Goal: Information Seeking & Learning: Learn about a topic

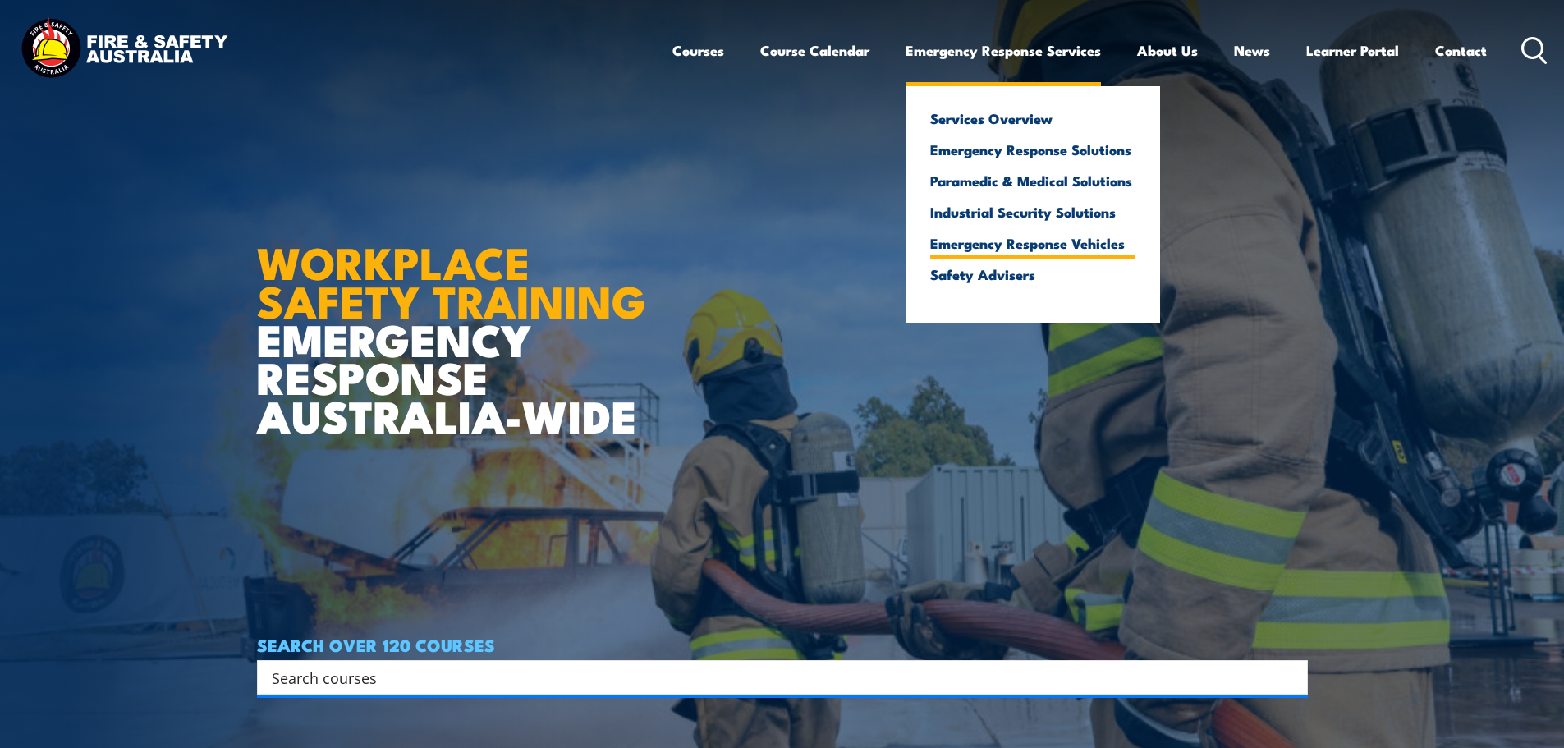
click at [990, 246] on link "Emergency Response Vehicles" at bounding box center [1032, 243] width 205 height 15
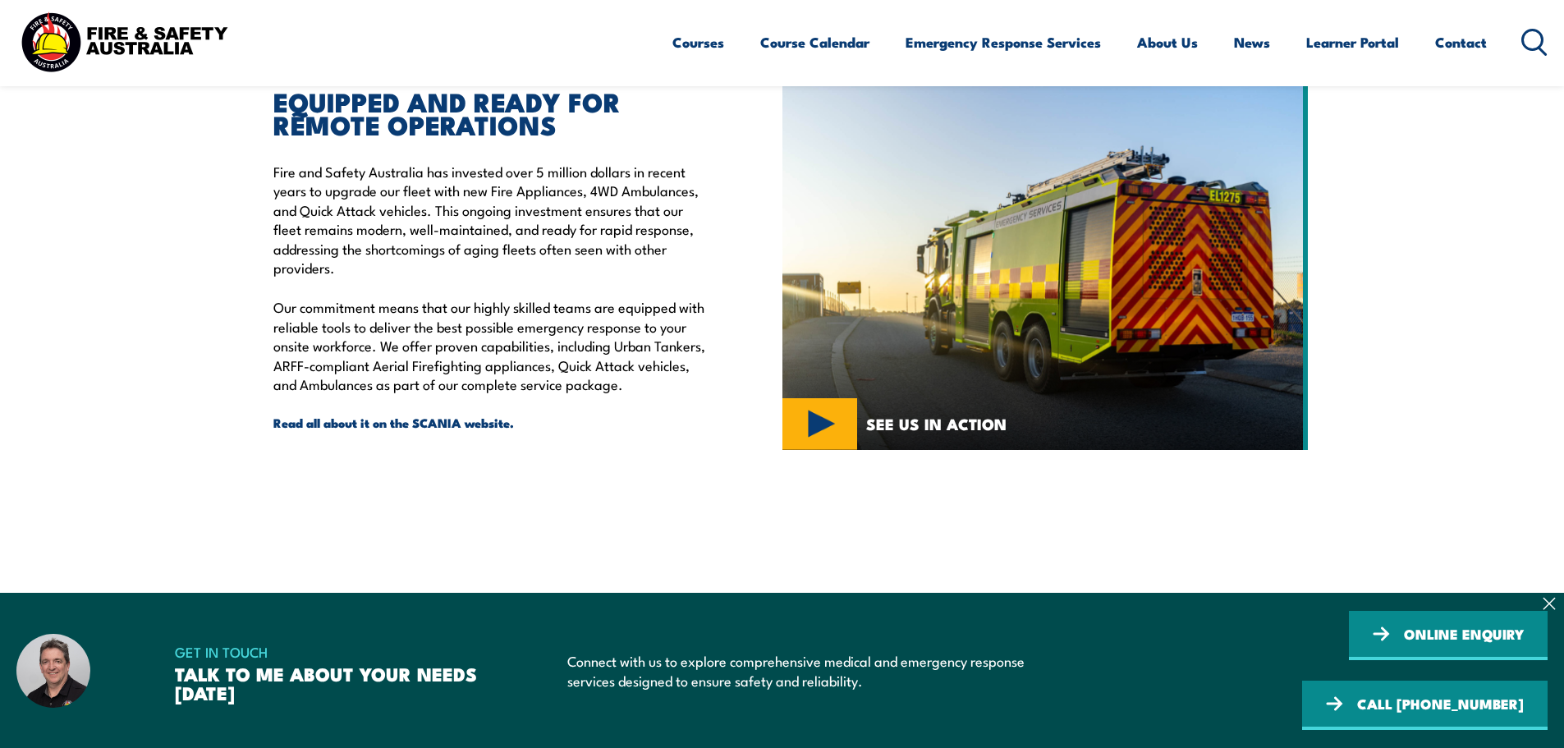
scroll to position [739, 0]
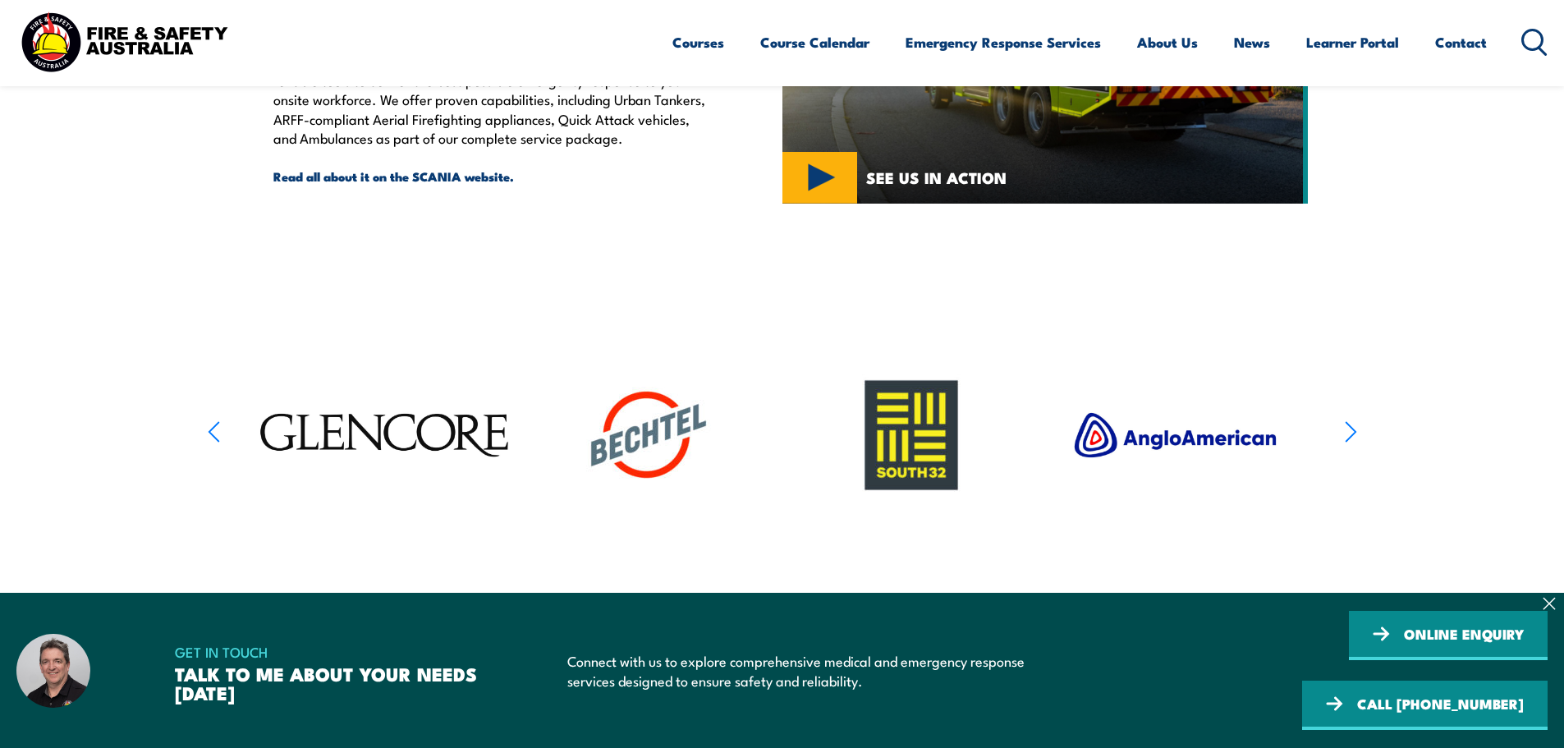
click at [1345, 433] on icon "button" at bounding box center [1351, 431] width 12 height 24
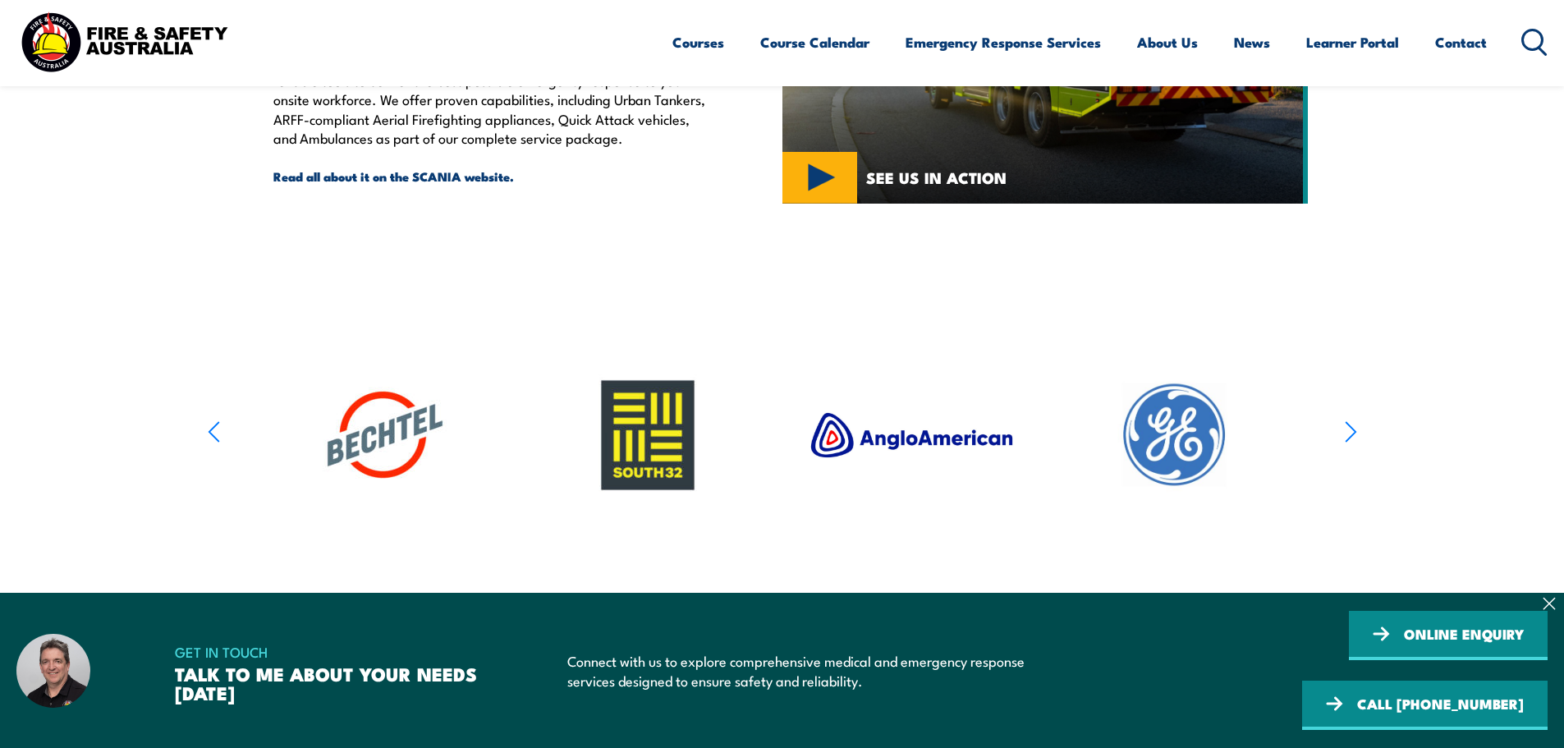
click at [1354, 432] on icon "button" at bounding box center [1350, 432] width 10 height 20
click at [1355, 432] on icon "button" at bounding box center [1350, 432] width 10 height 20
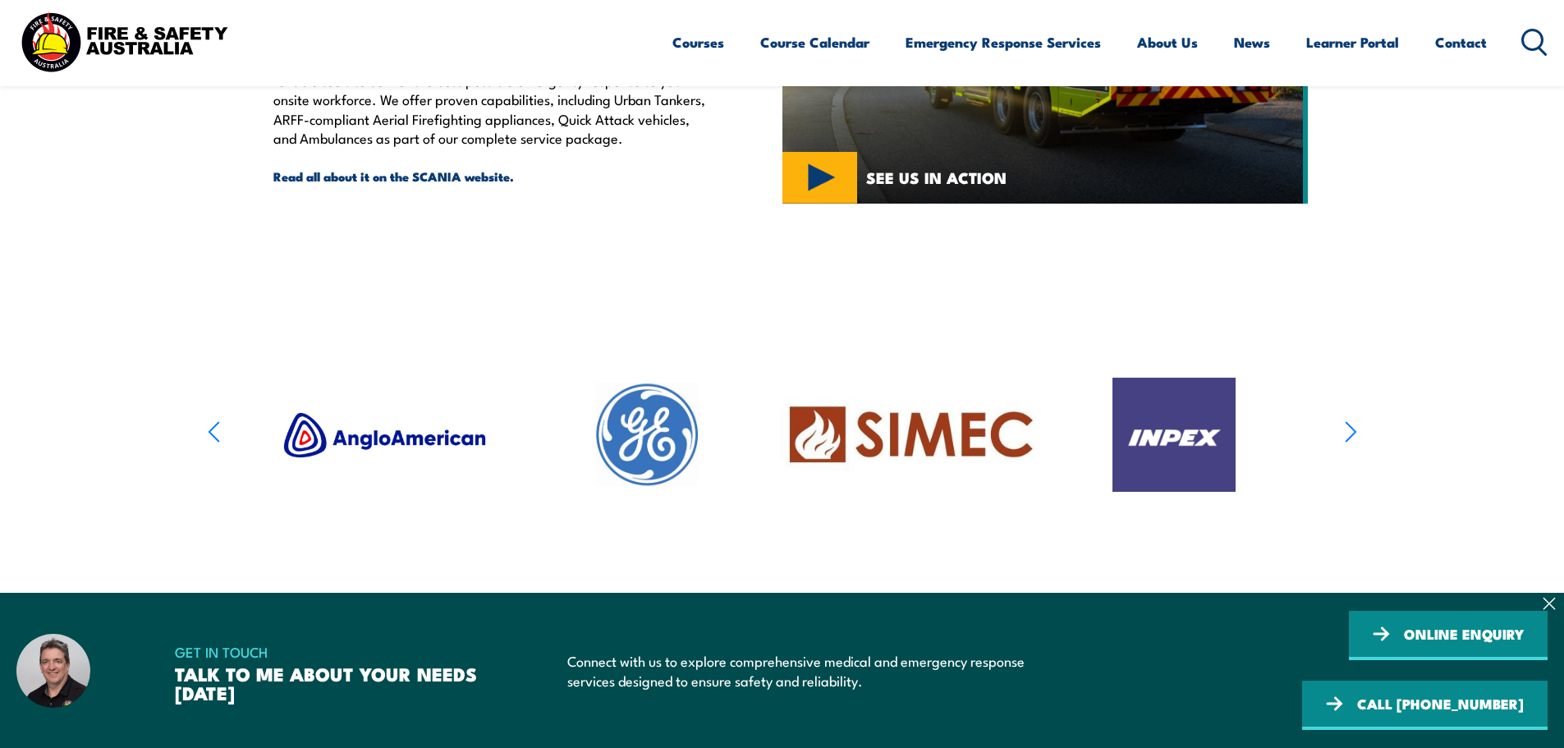
click at [1355, 432] on icon "button" at bounding box center [1350, 432] width 10 height 20
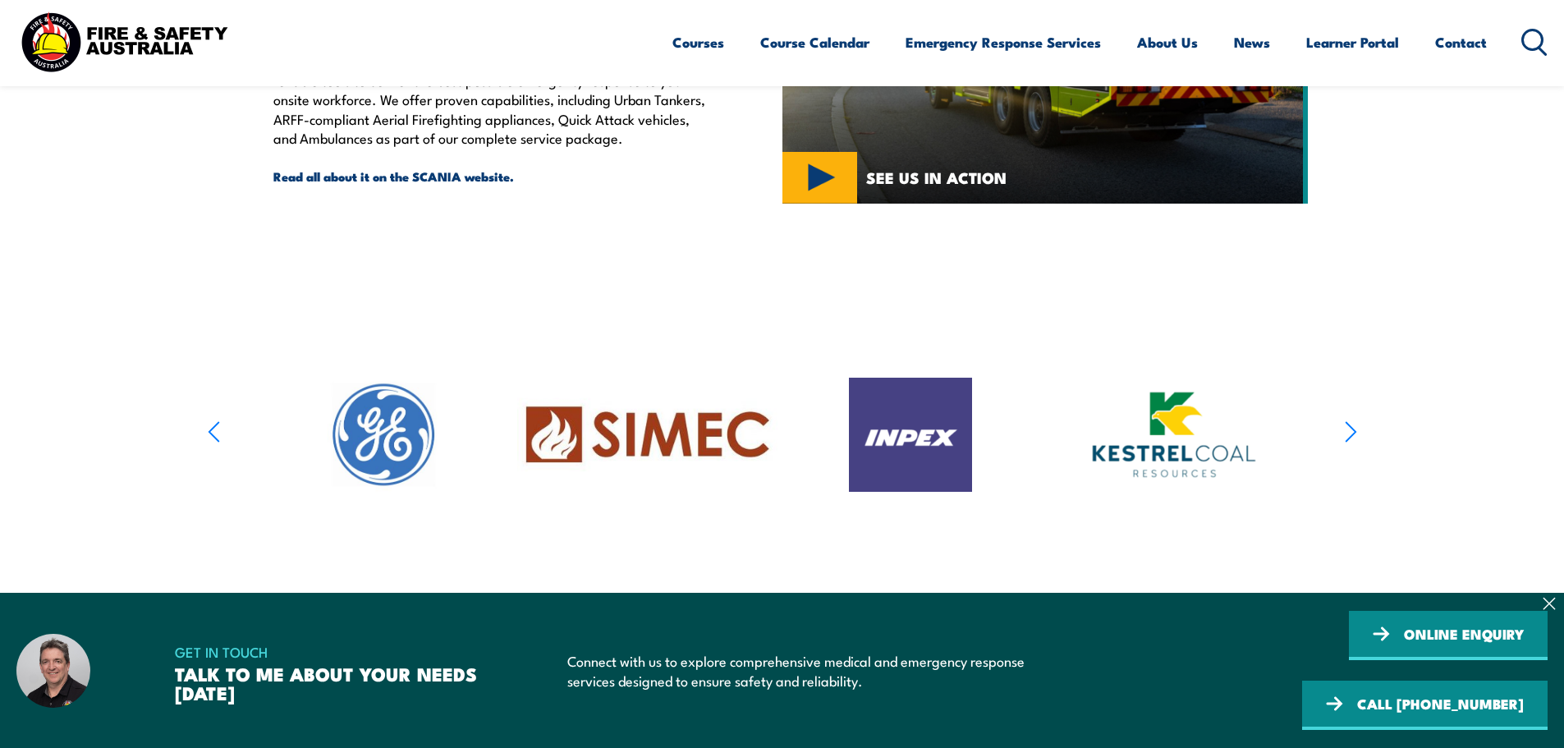
click at [1355, 432] on icon "button" at bounding box center [1350, 432] width 10 height 20
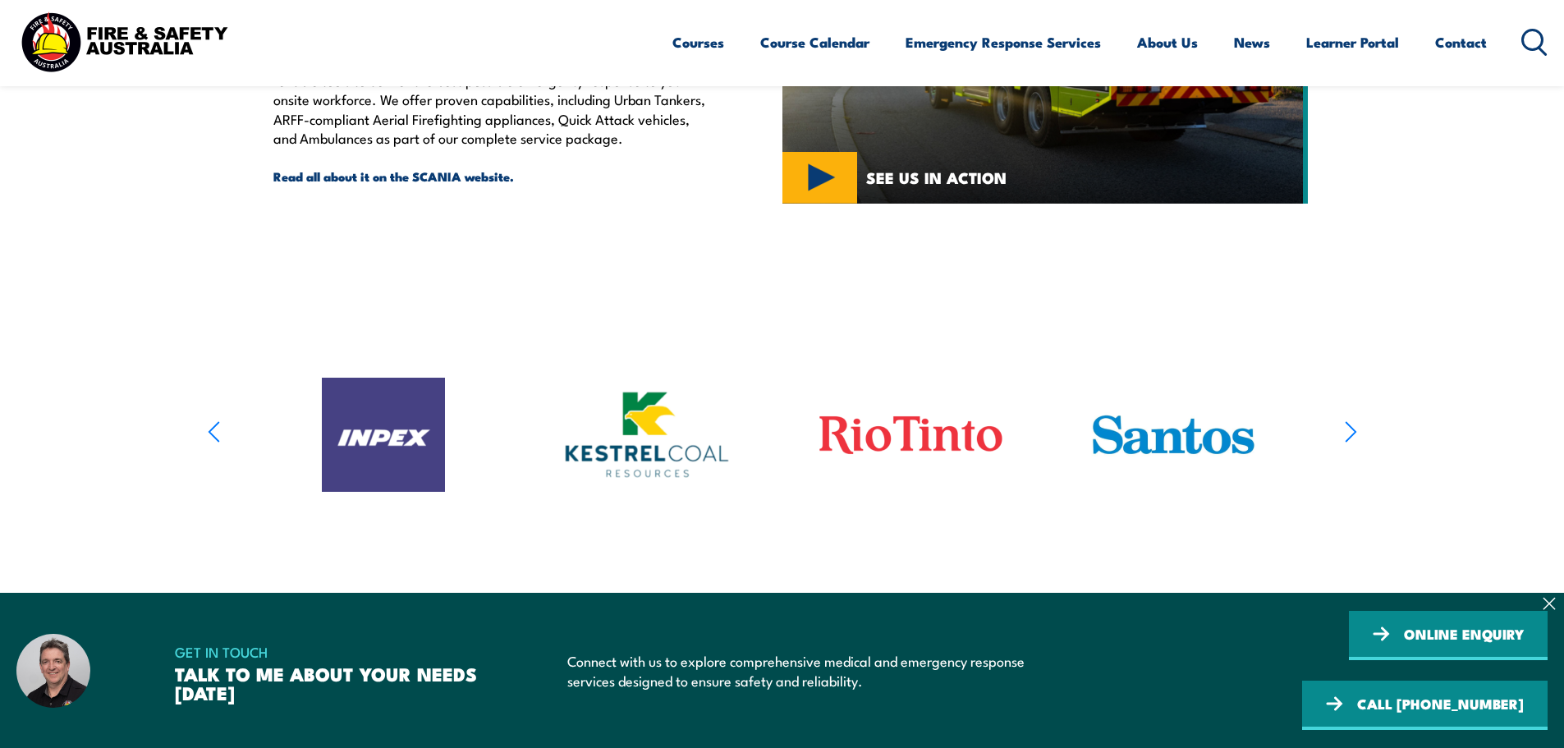
click at [1355, 432] on icon "button" at bounding box center [1350, 432] width 10 height 20
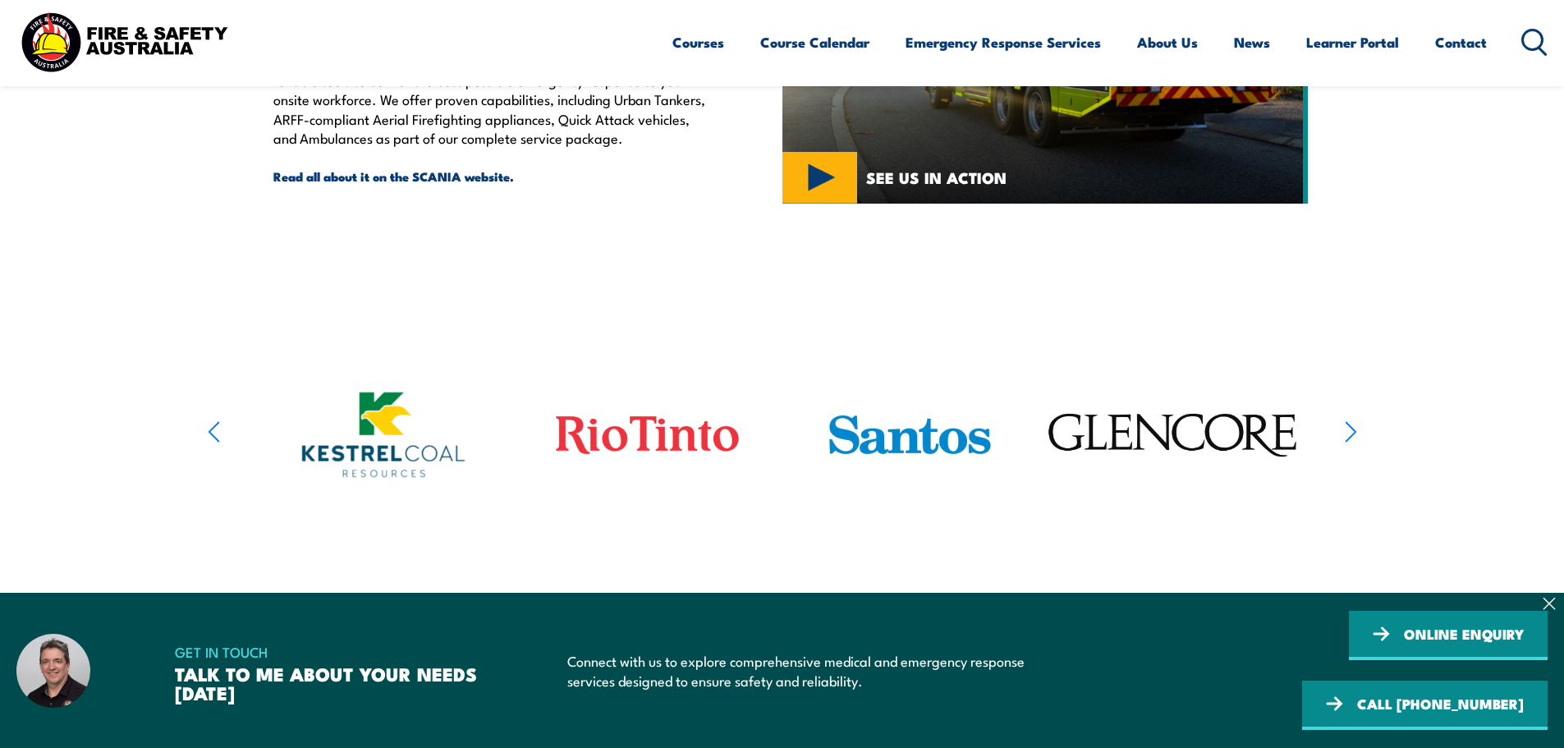
click at [1355, 432] on icon "button" at bounding box center [1350, 432] width 10 height 20
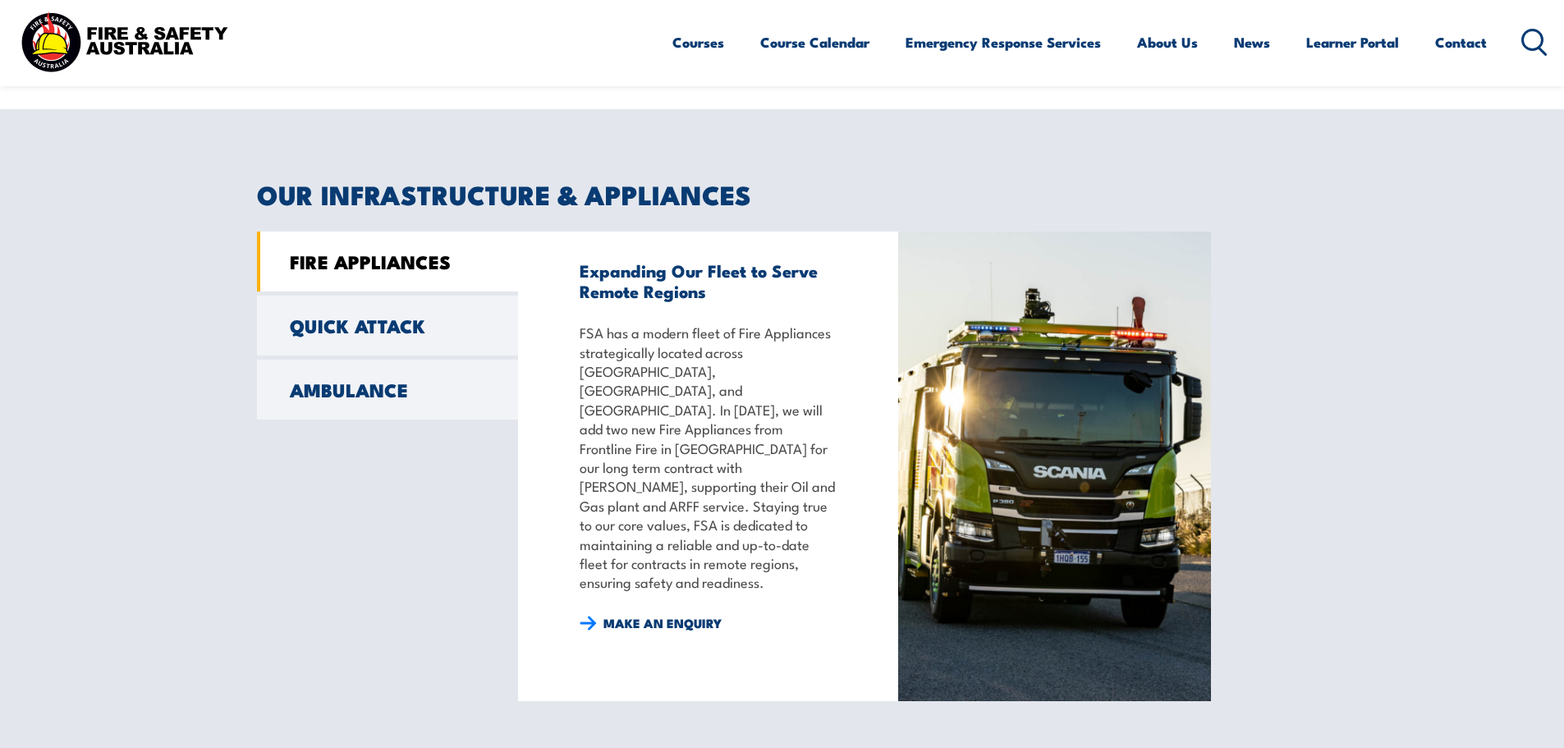
scroll to position [1231, 0]
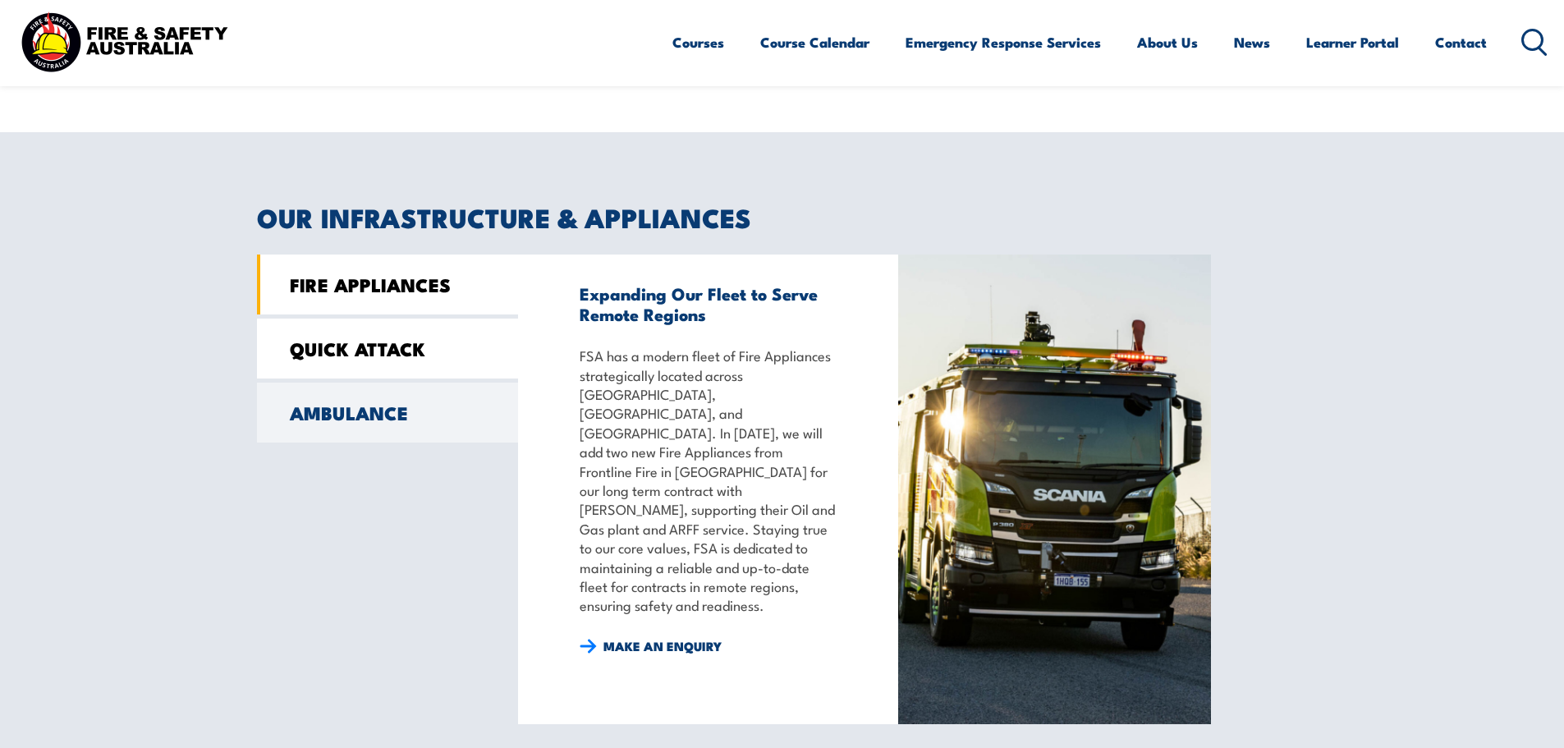
click at [364, 353] on link "QUICK ATTACK" at bounding box center [387, 348] width 261 height 60
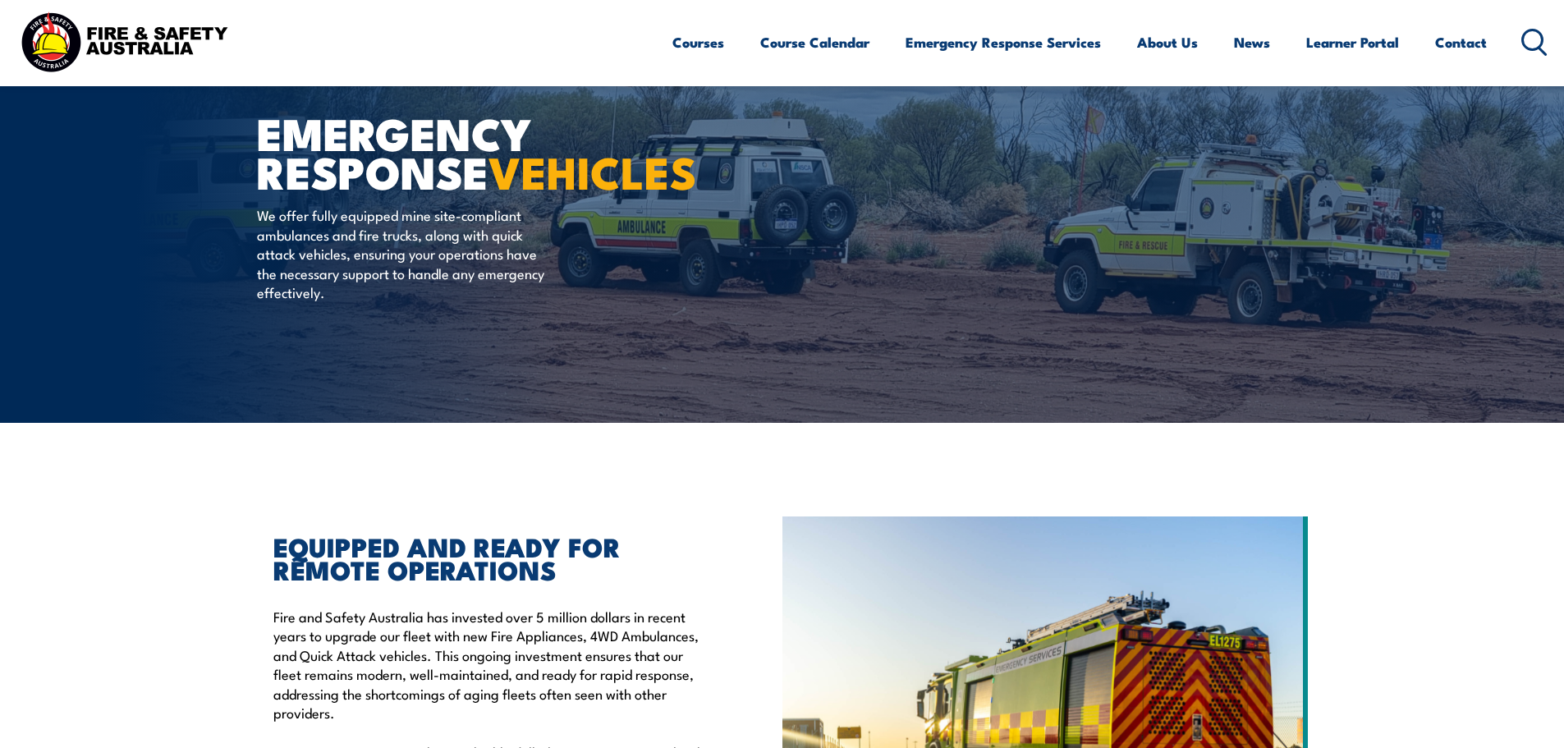
scroll to position [0, 0]
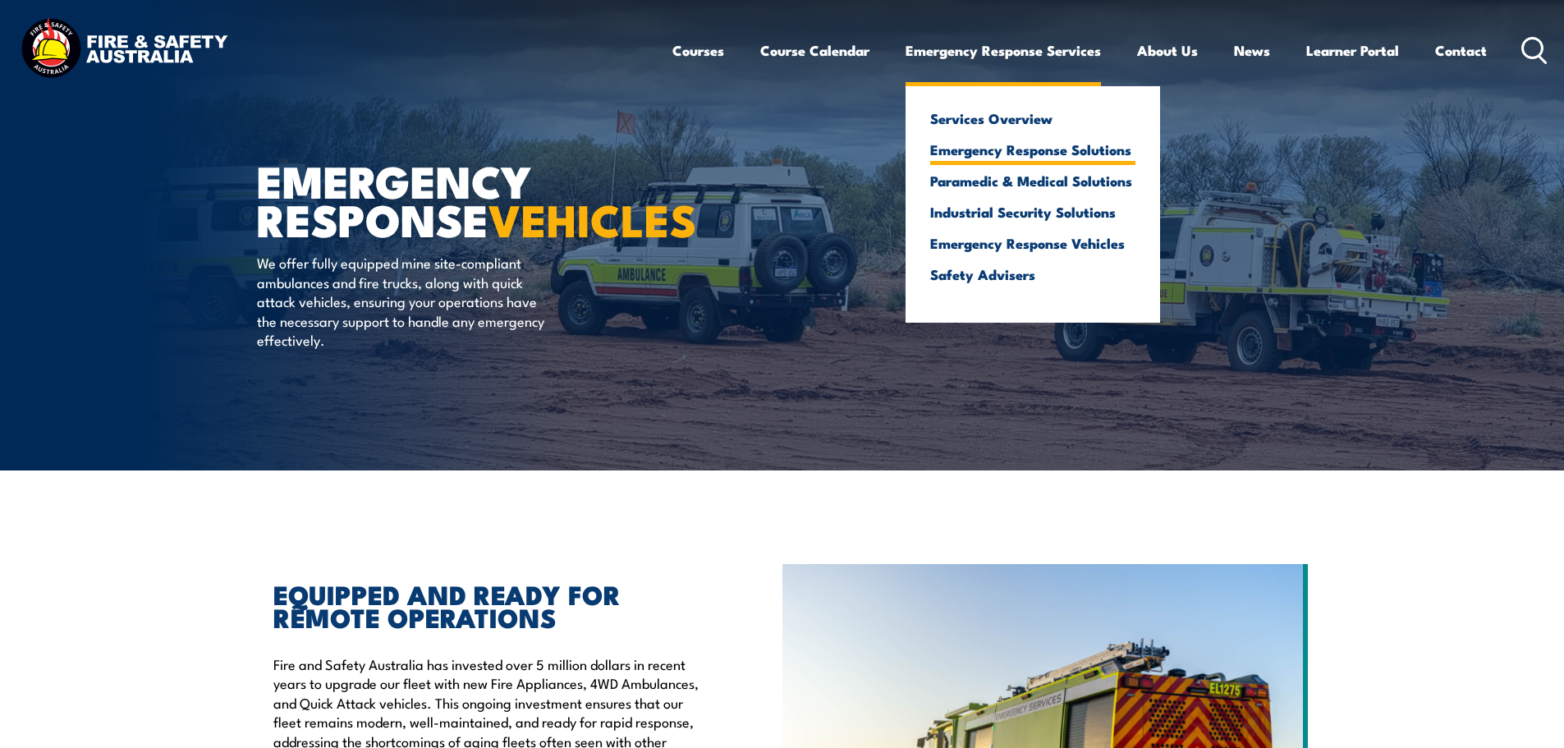
click at [974, 145] on link "Emergency Response Solutions" at bounding box center [1032, 149] width 205 height 15
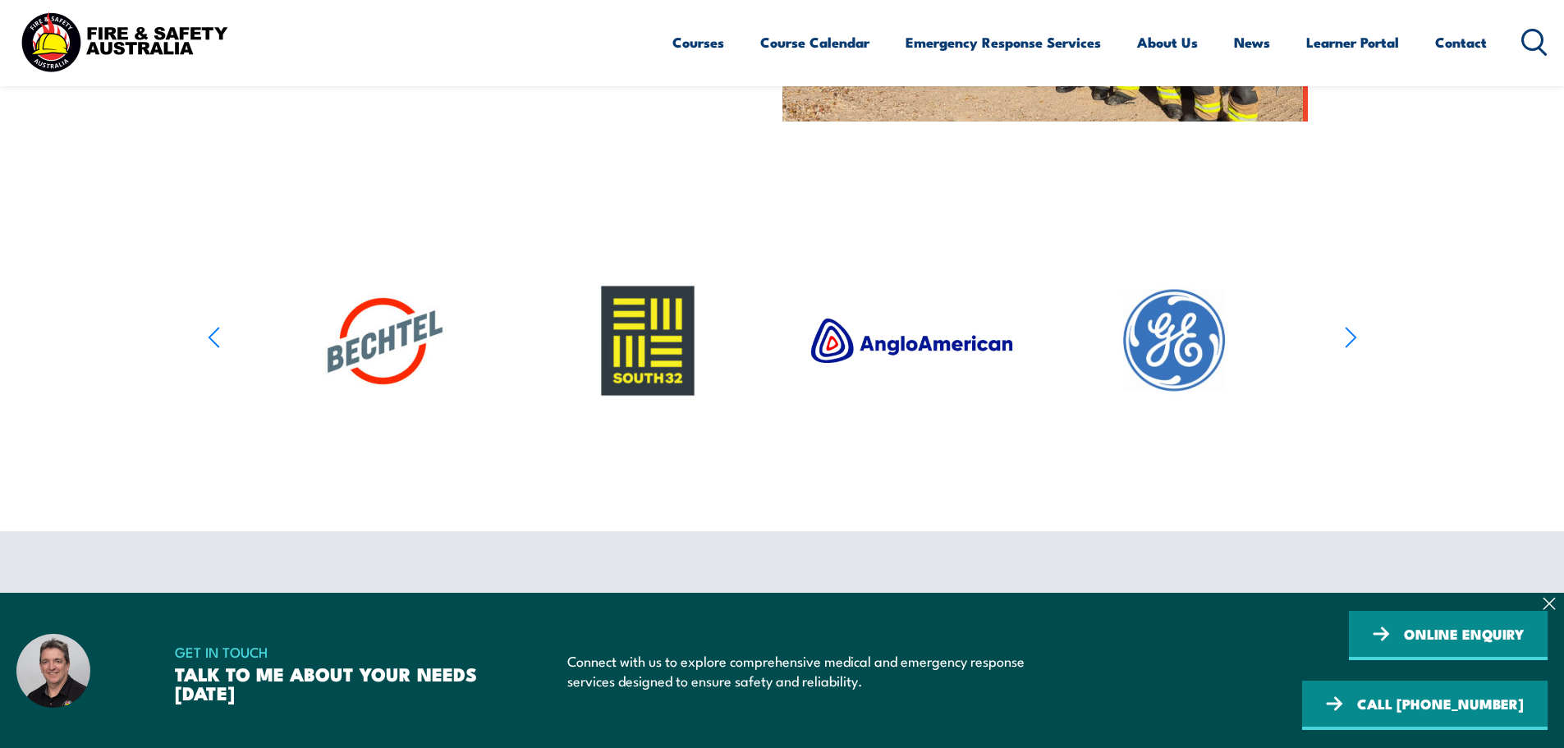
scroll to position [985, 0]
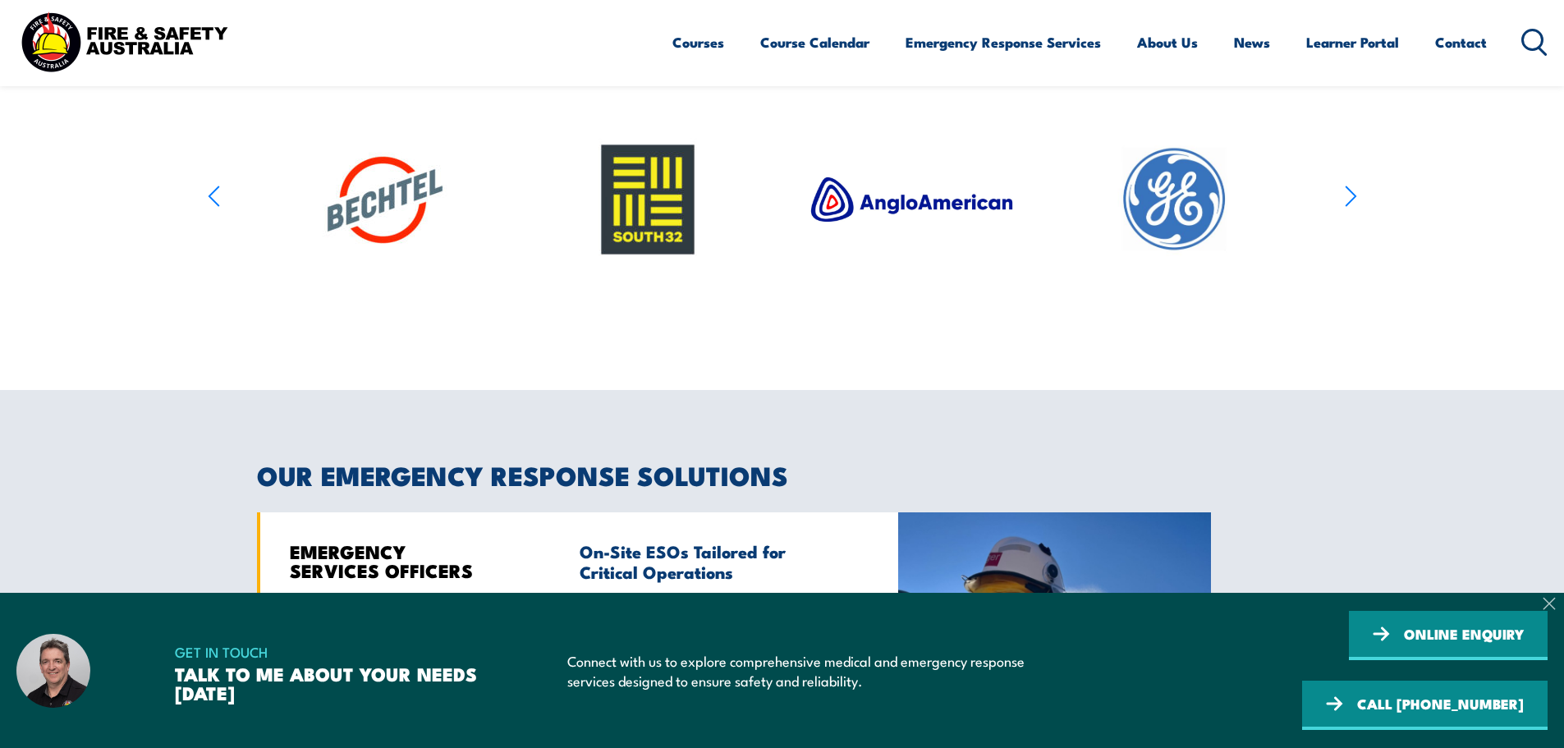
click at [1546, 609] on icon at bounding box center [1548, 603] width 11 height 11
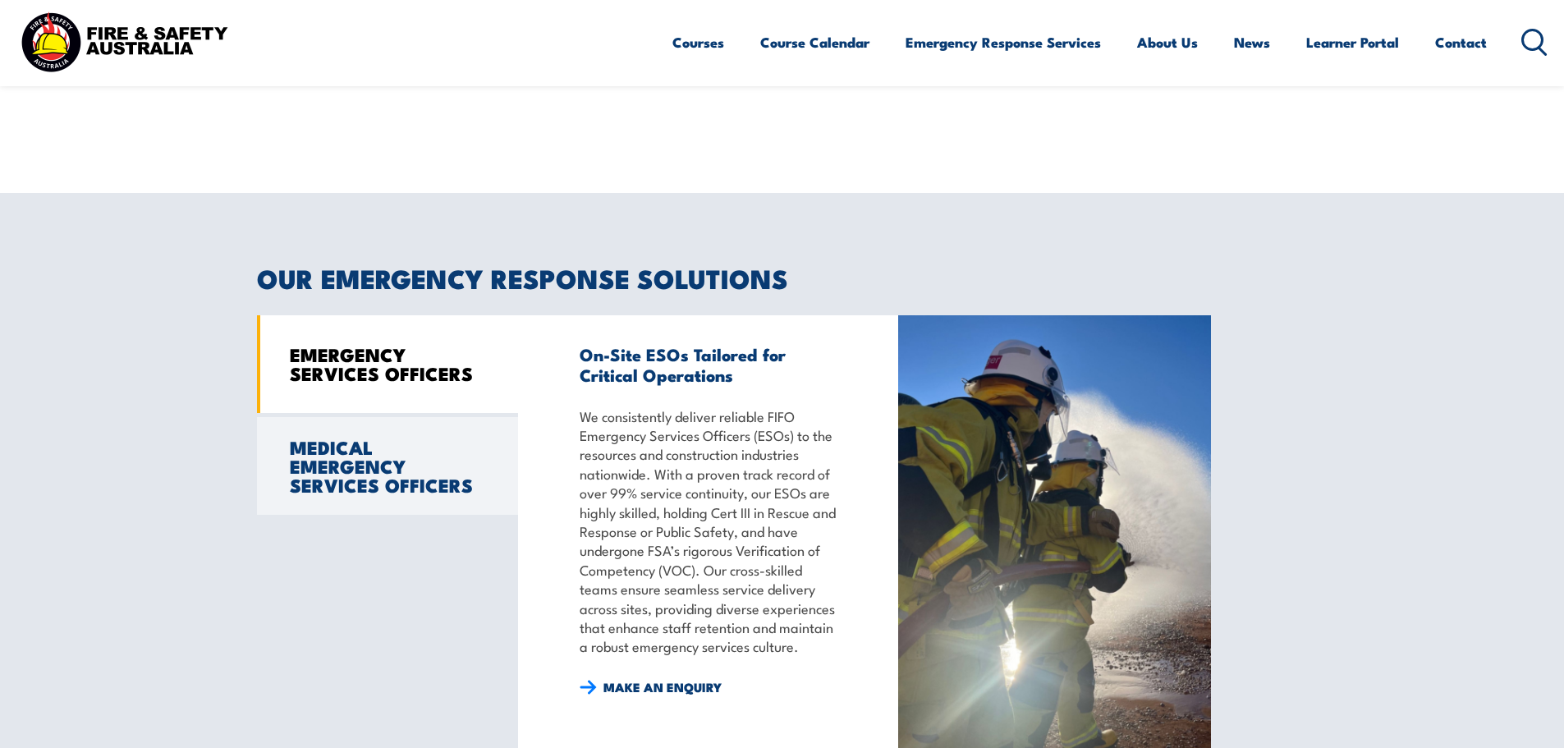
scroll to position [1231, 0]
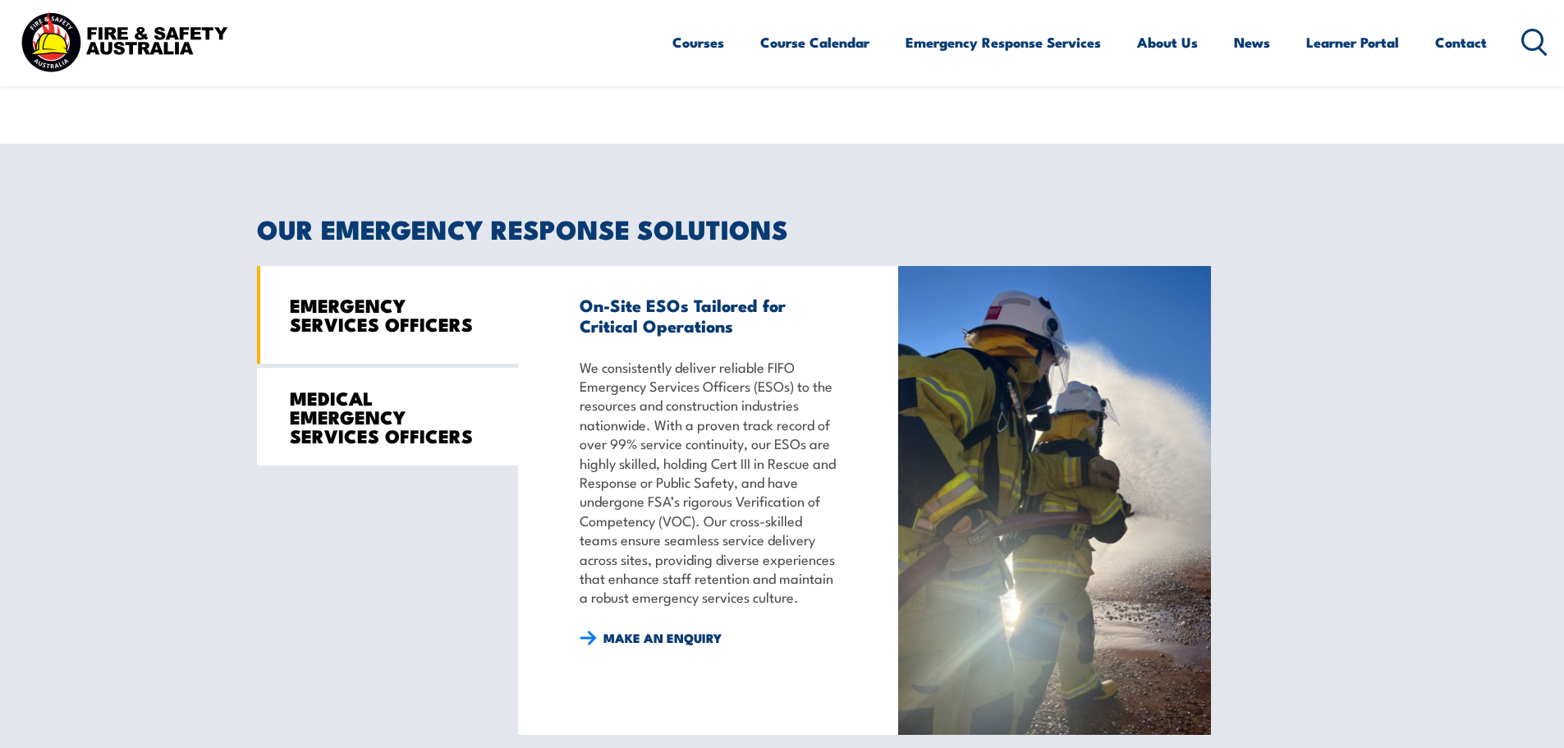
click at [355, 407] on link "MEDICAL EMERGENCY SERVICES OFFICERS" at bounding box center [387, 417] width 261 height 98
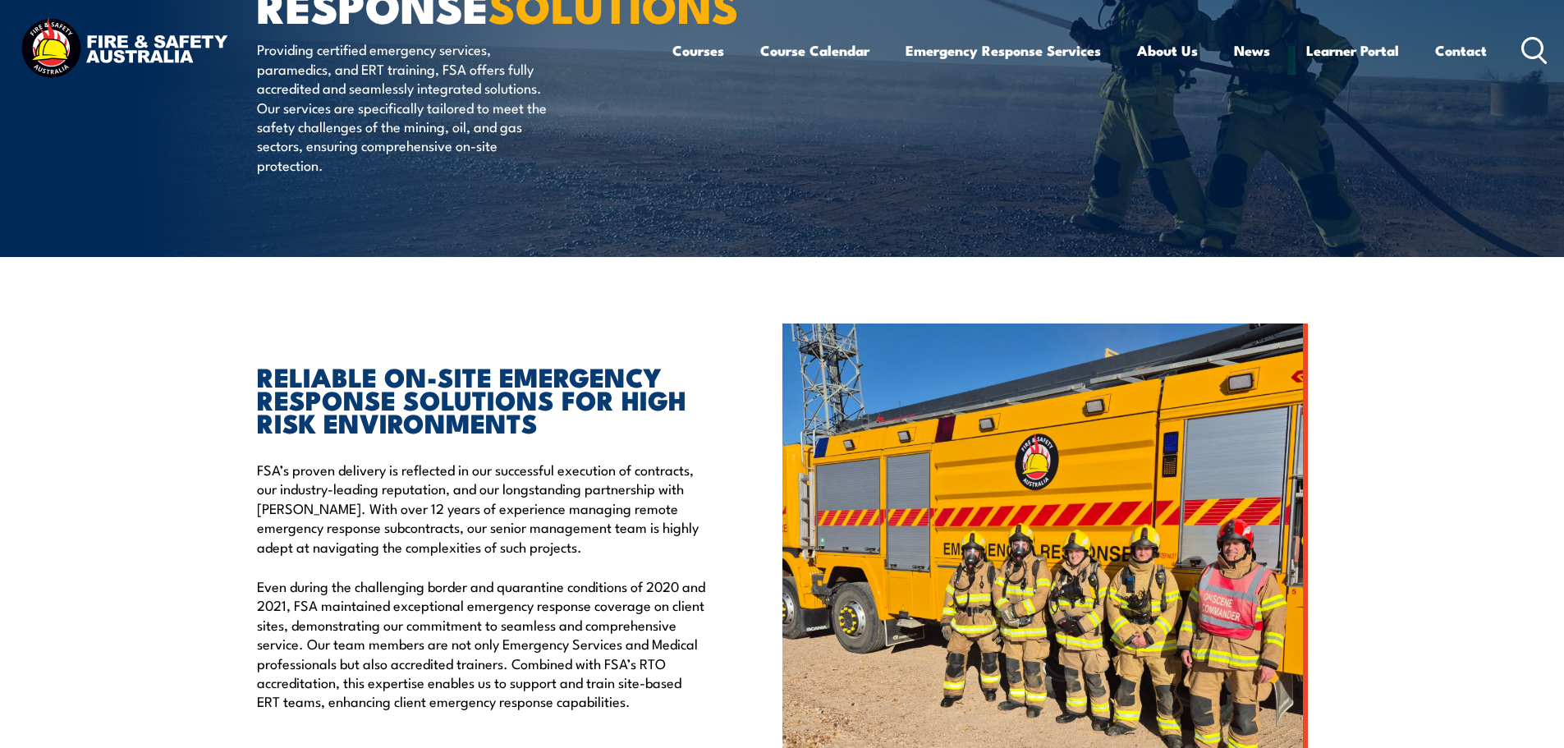
scroll to position [0, 0]
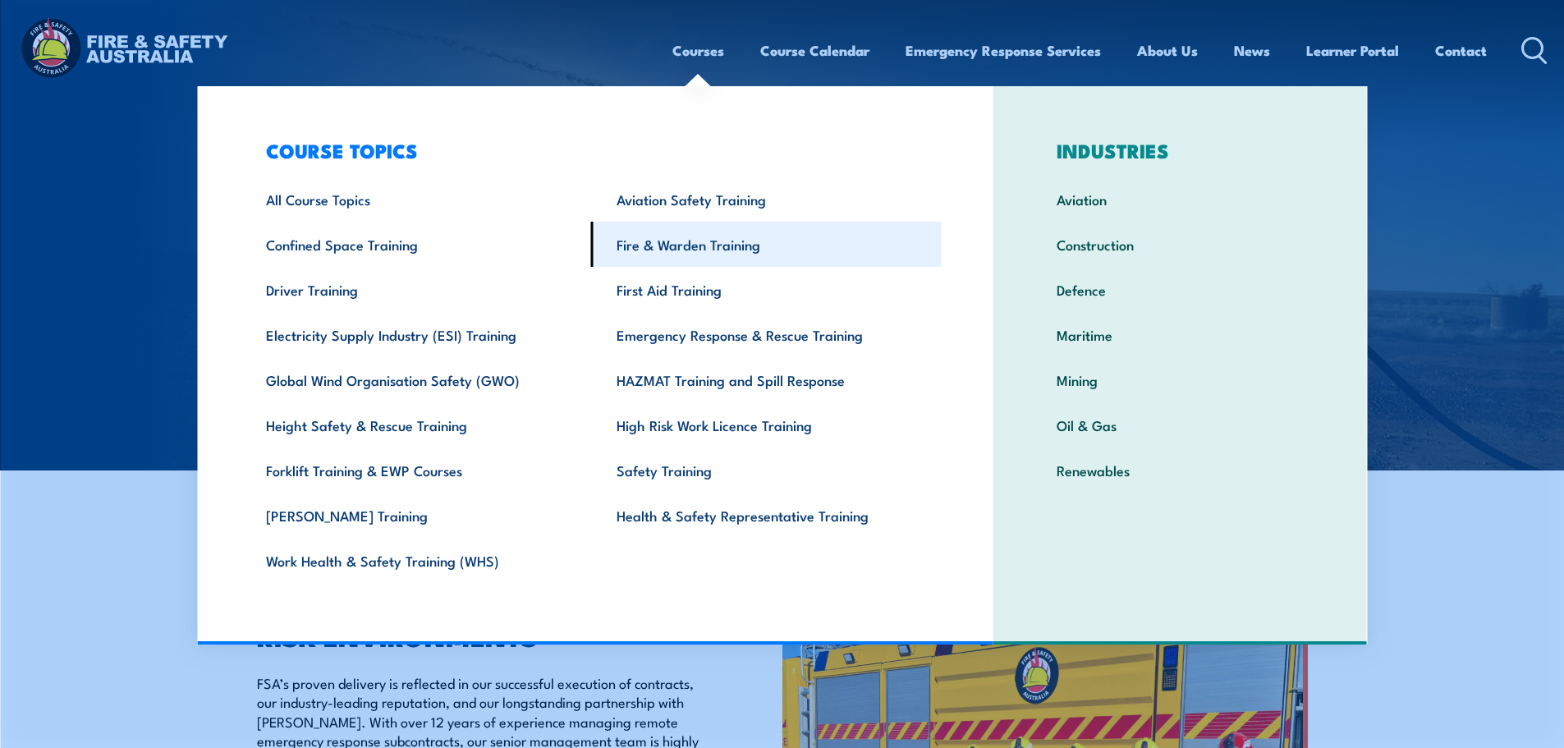
click at [720, 244] on link "Fire & Warden Training" at bounding box center [766, 244] width 351 height 45
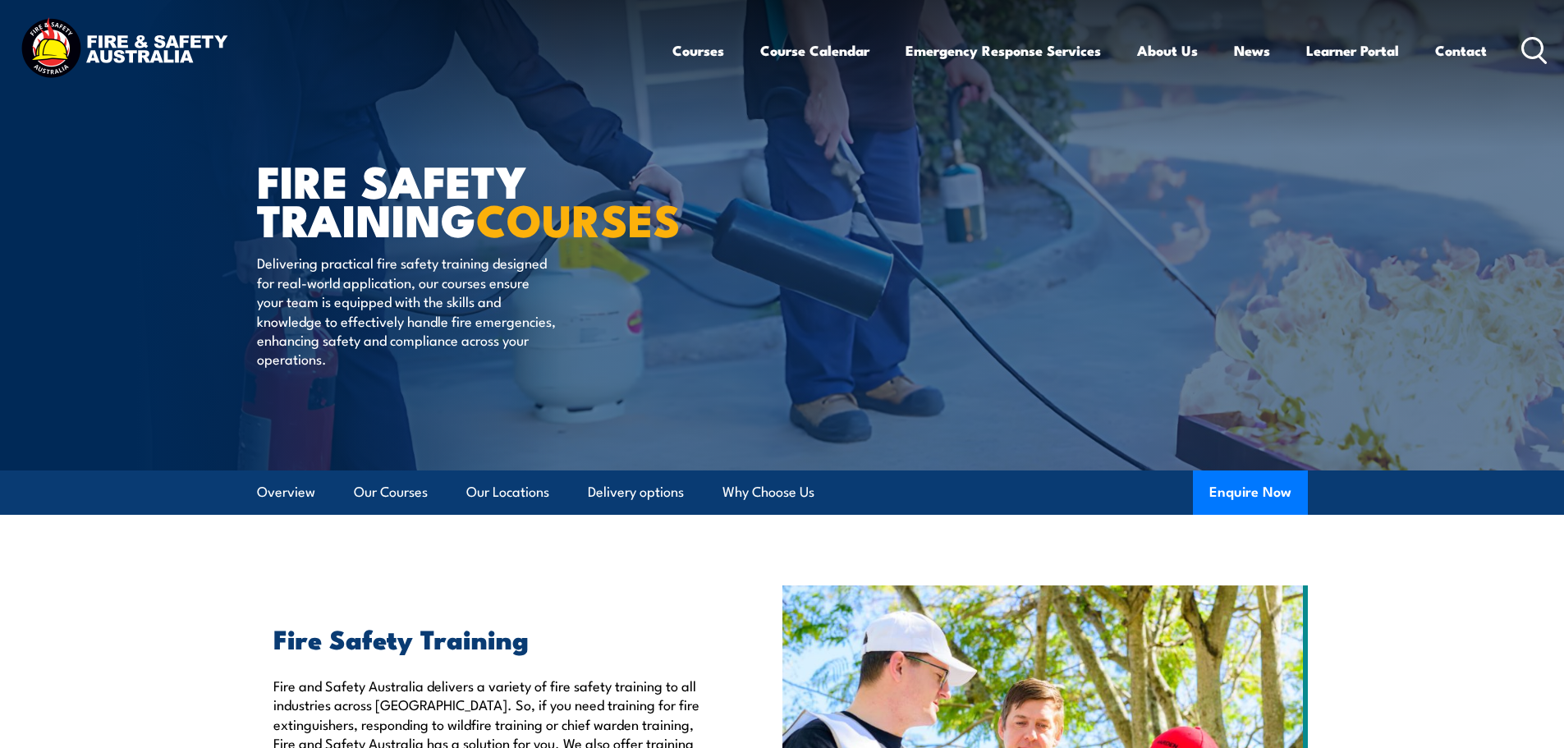
click at [1519, 54] on div "Courses Course Calendar Emergency Response Services Services Overview Emergency…" at bounding box center [1110, 50] width 876 height 71
click at [1532, 48] on icon at bounding box center [1534, 50] width 26 height 27
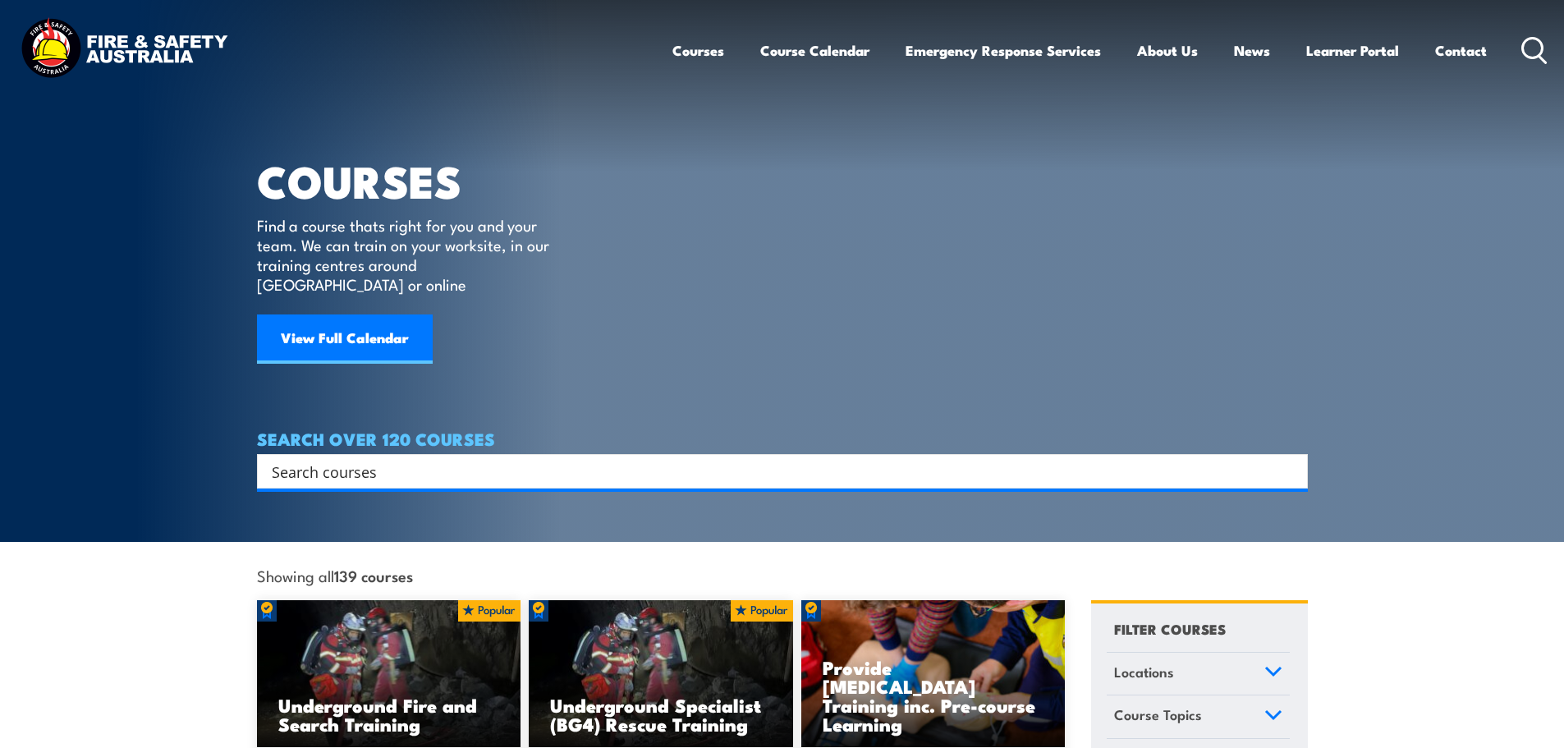
click at [479, 463] on div "Search" at bounding box center [782, 471] width 1051 height 34
click at [486, 459] on input "Search input" at bounding box center [772, 471] width 1000 height 25
type input "ec"
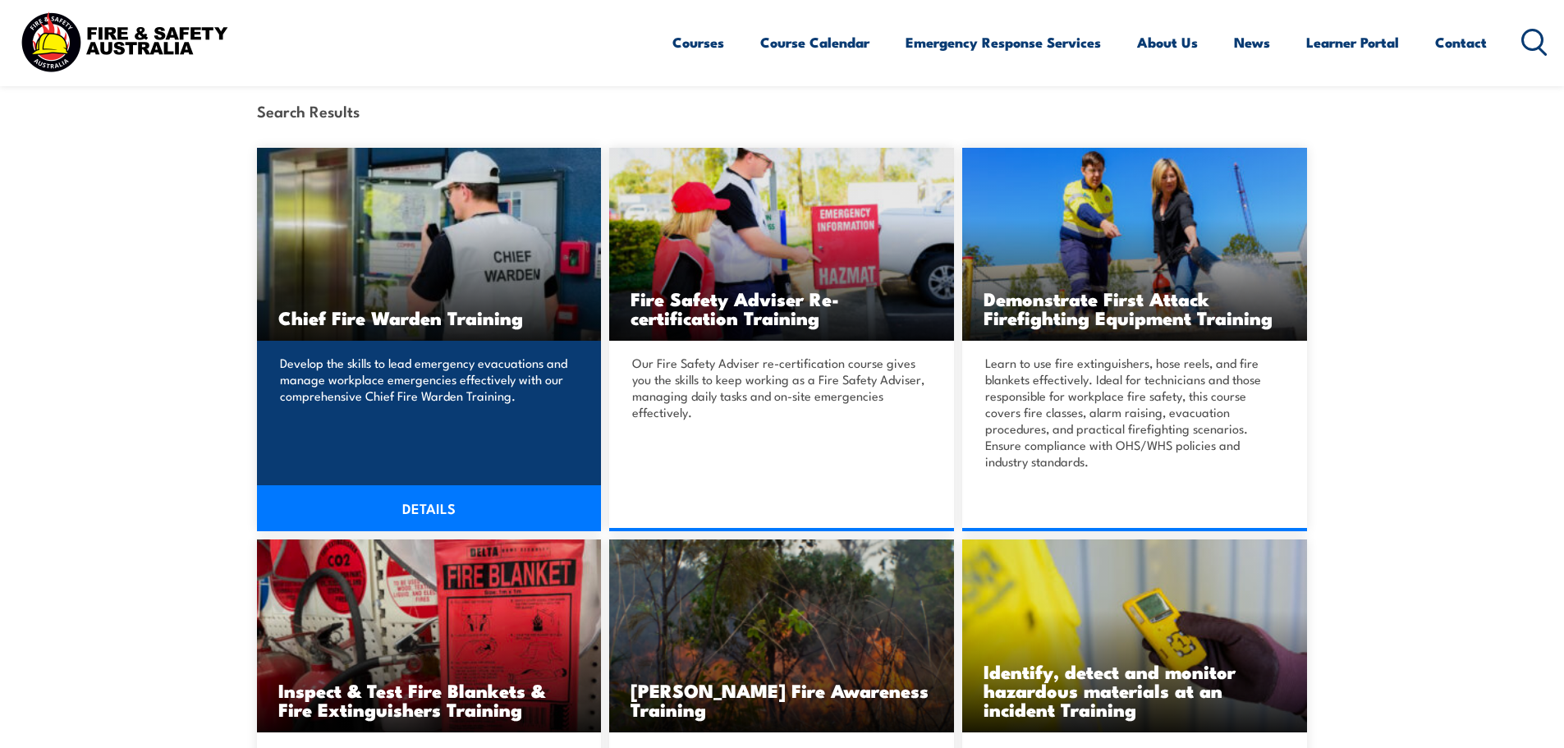
scroll to position [493, 0]
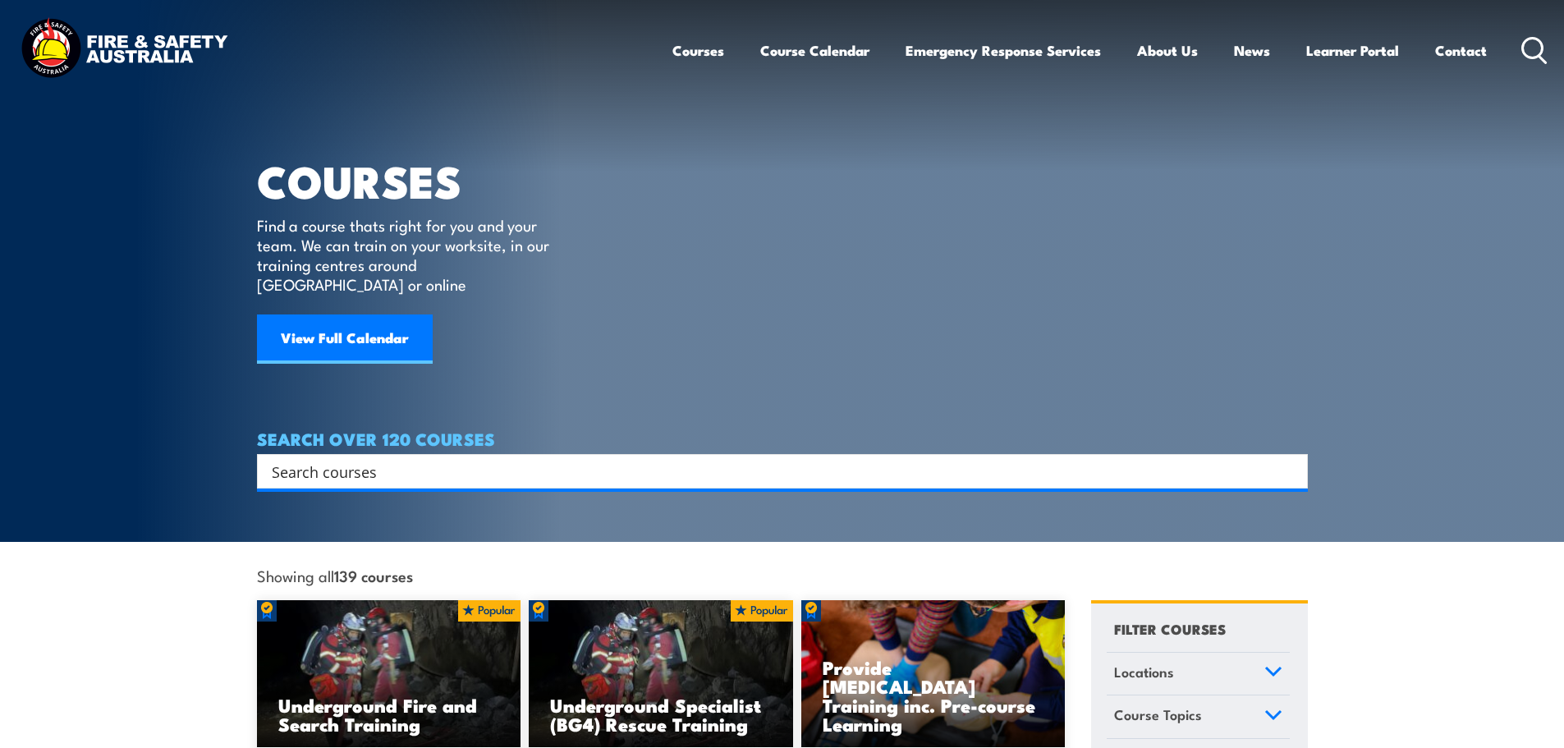
click at [397, 459] on input "Search input" at bounding box center [772, 471] width 1000 height 25
type input "eco"
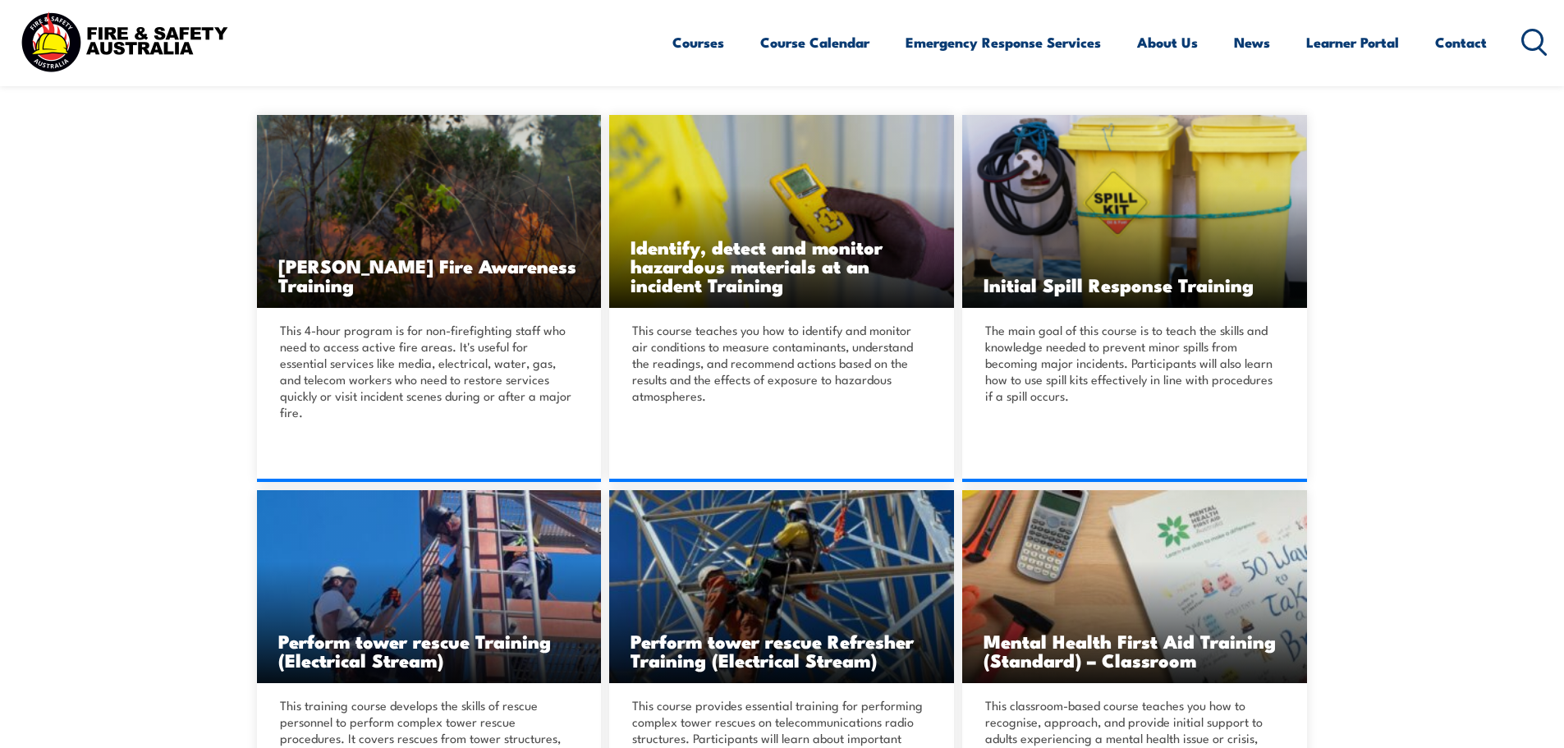
scroll to position [246, 0]
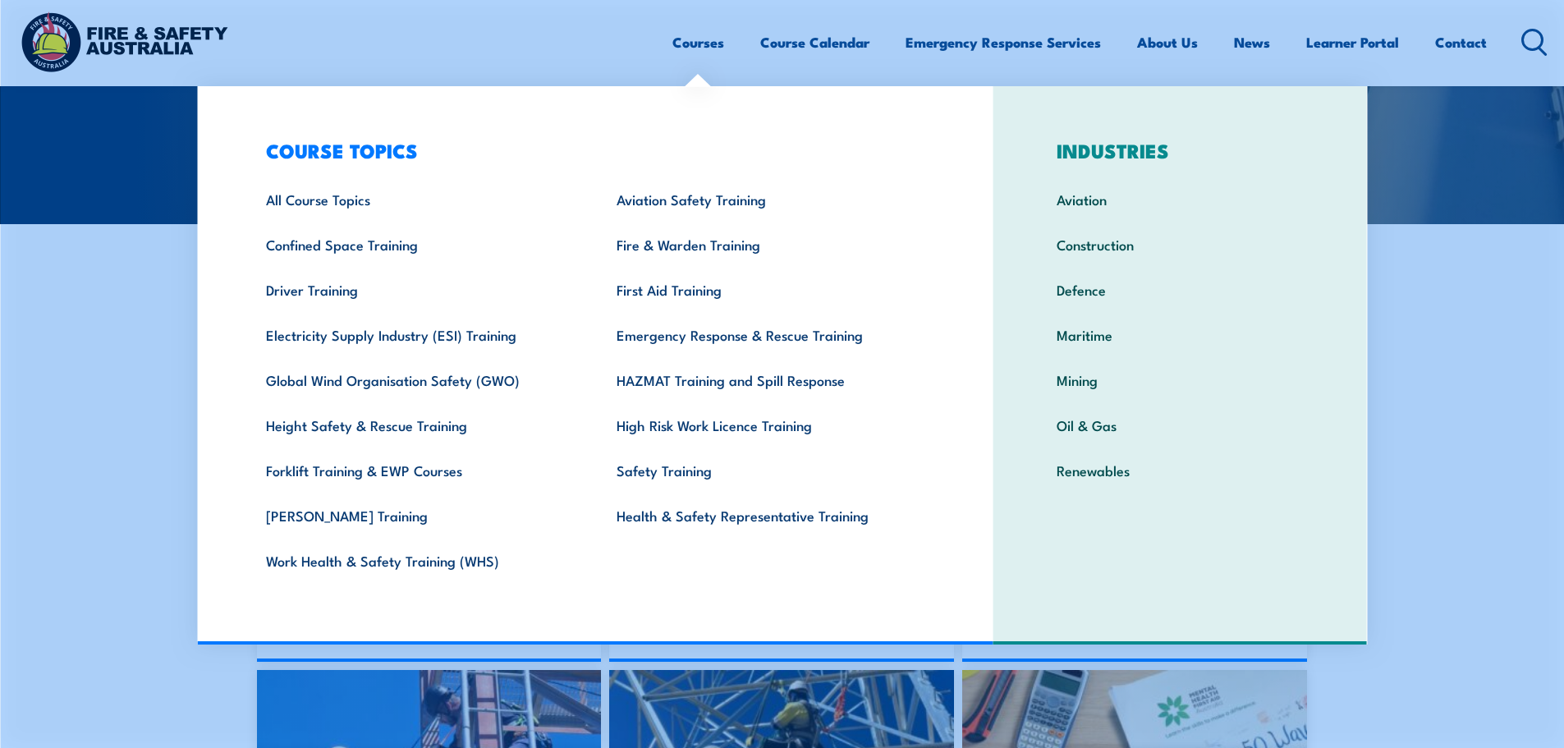
click at [676, 44] on link "Courses" at bounding box center [698, 43] width 52 height 44
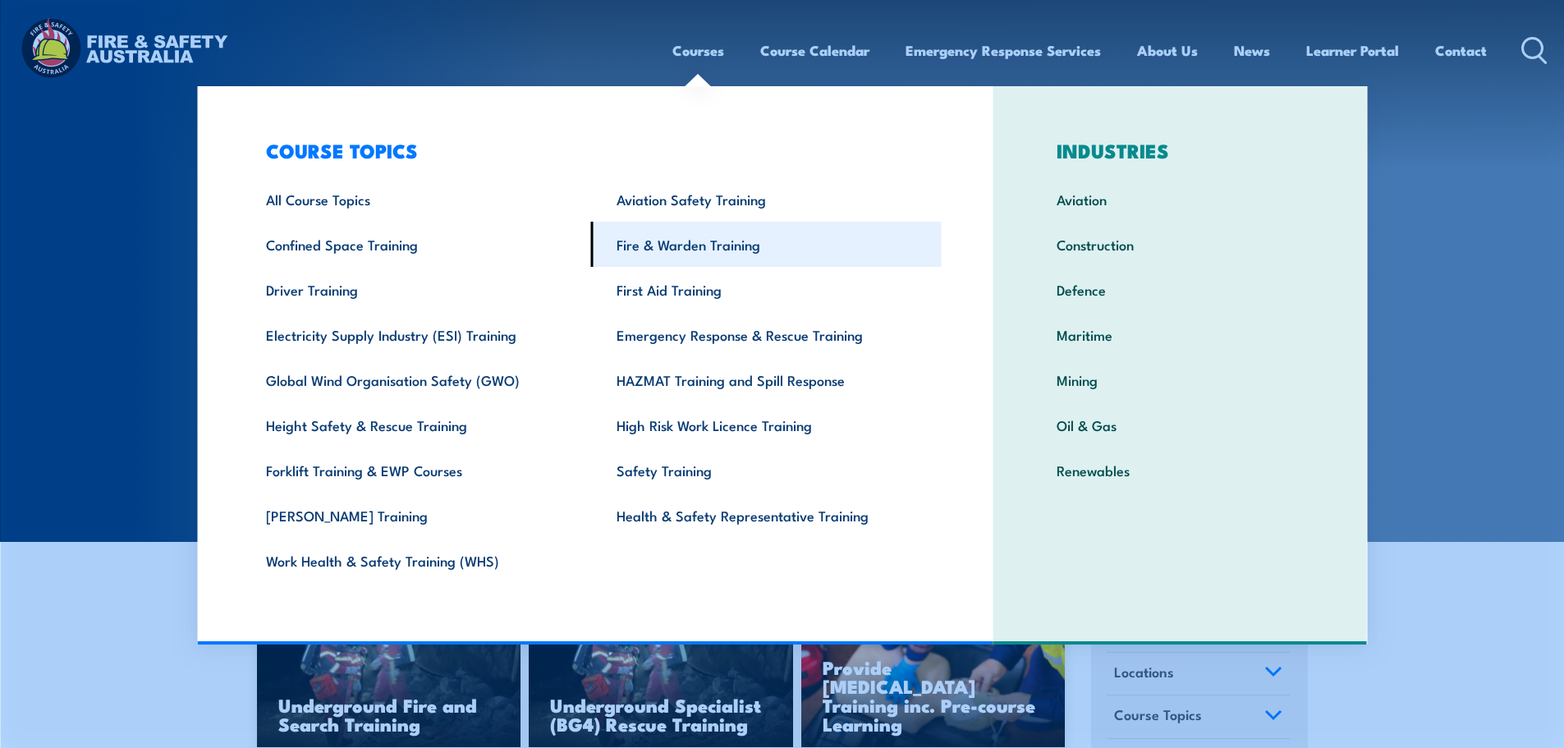
click at [662, 250] on link "Fire & Warden Training" at bounding box center [766, 244] width 351 height 45
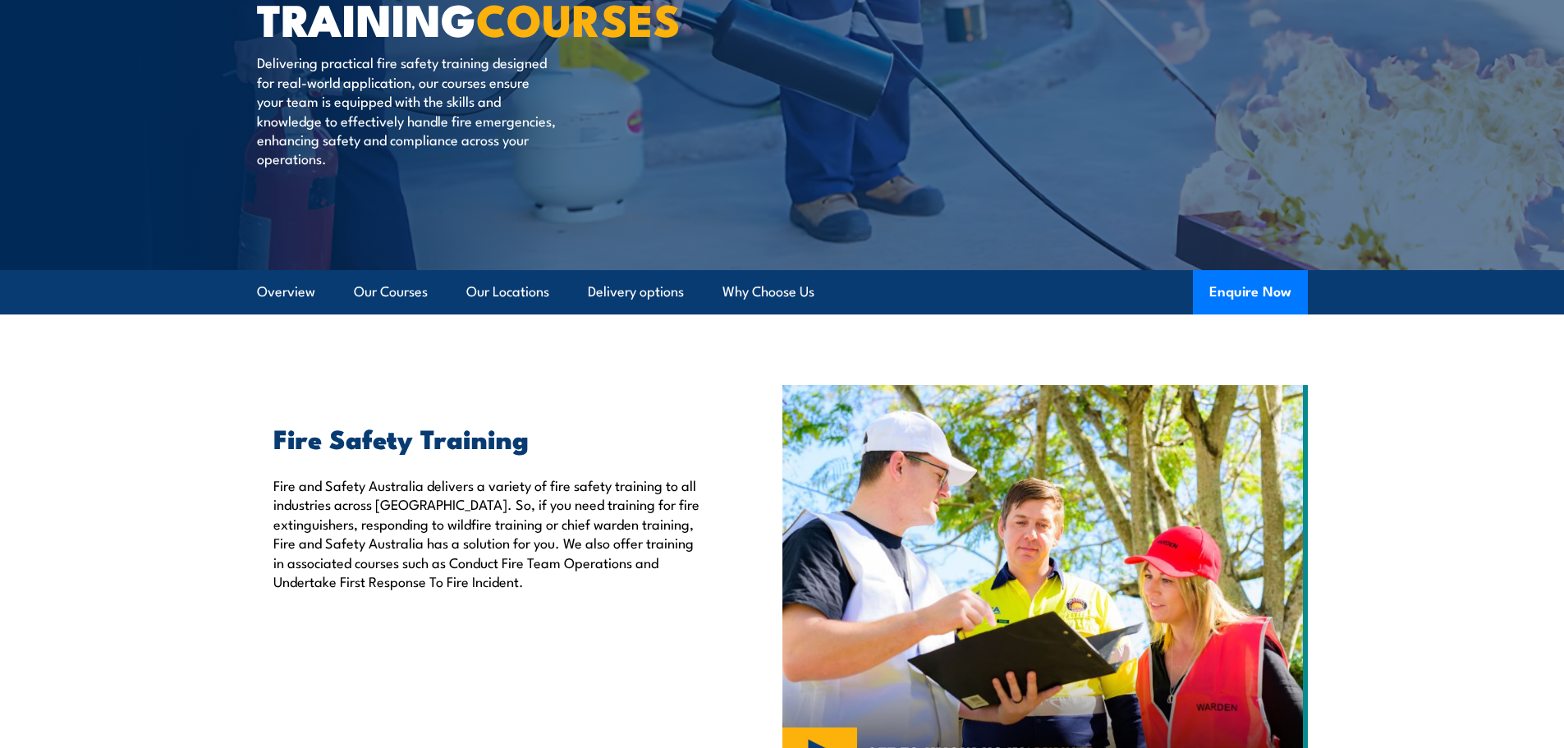
scroll to position [246, 0]
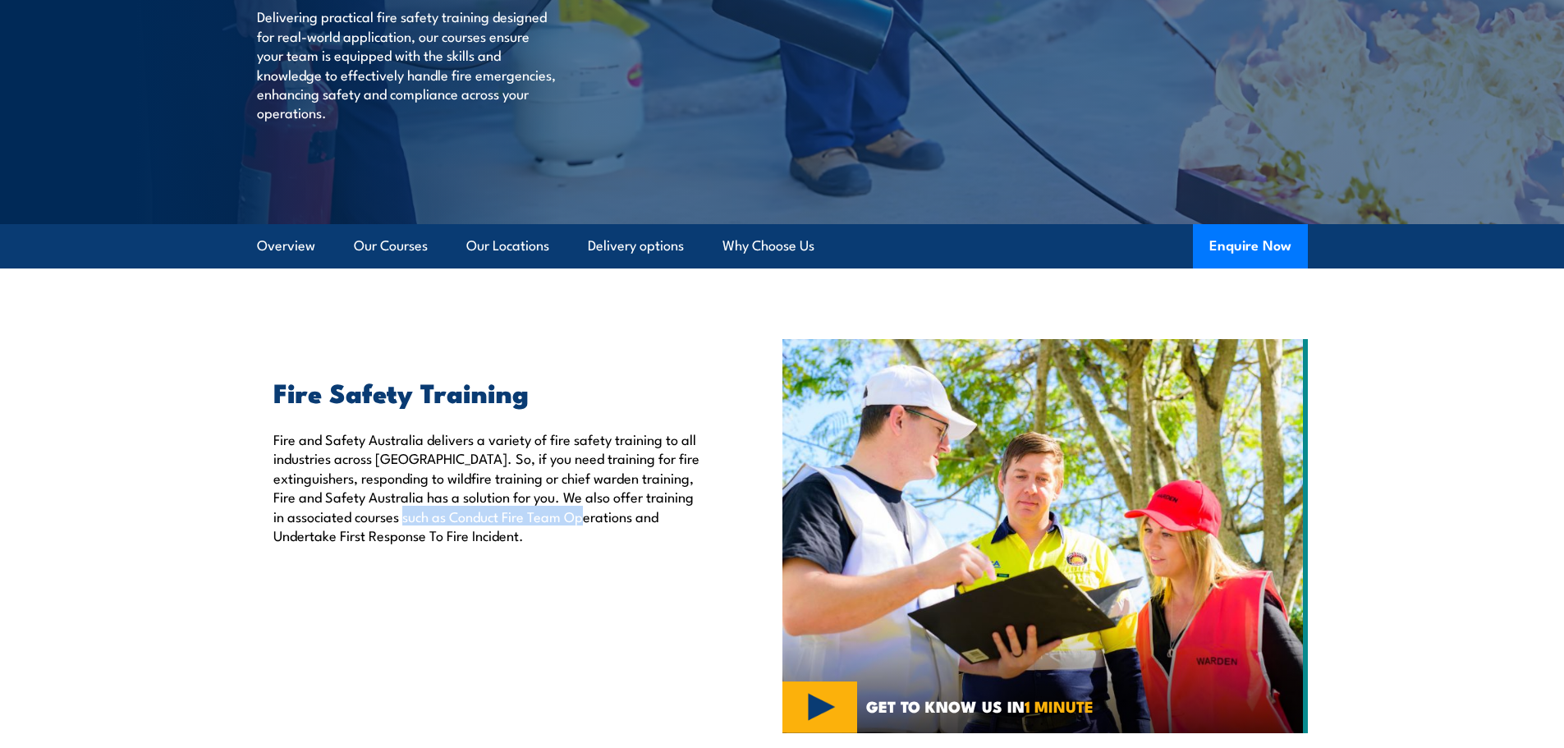
drag, startPoint x: 454, startPoint y: 515, endPoint x: 636, endPoint y: 518, distance: 182.3
click at [636, 518] on p "Fire and Safety Australia delivers a variety of fire safety training to all ind…" at bounding box center [489, 486] width 433 height 115
copy p "Conduct Fire Team Operations"
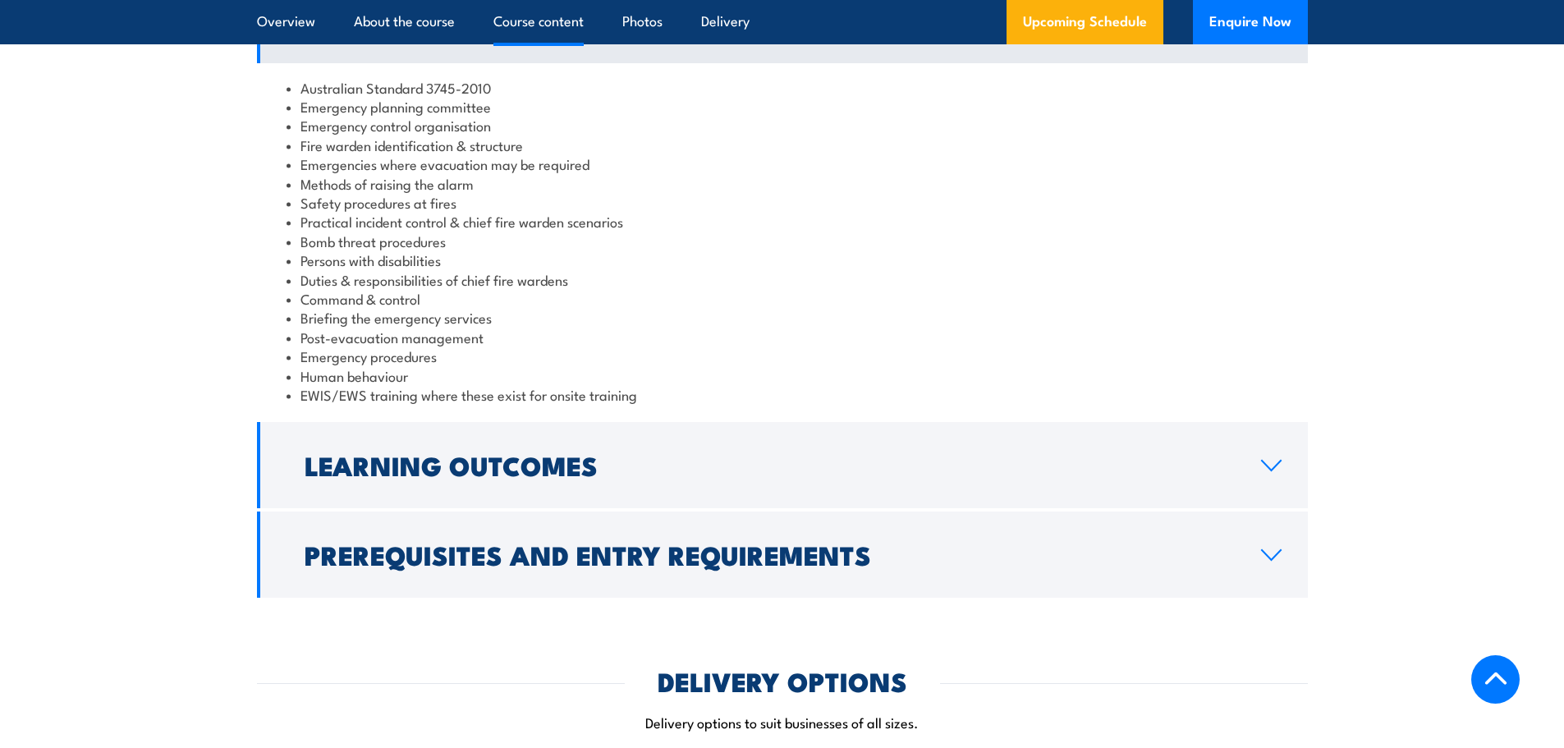
scroll to position [1724, 0]
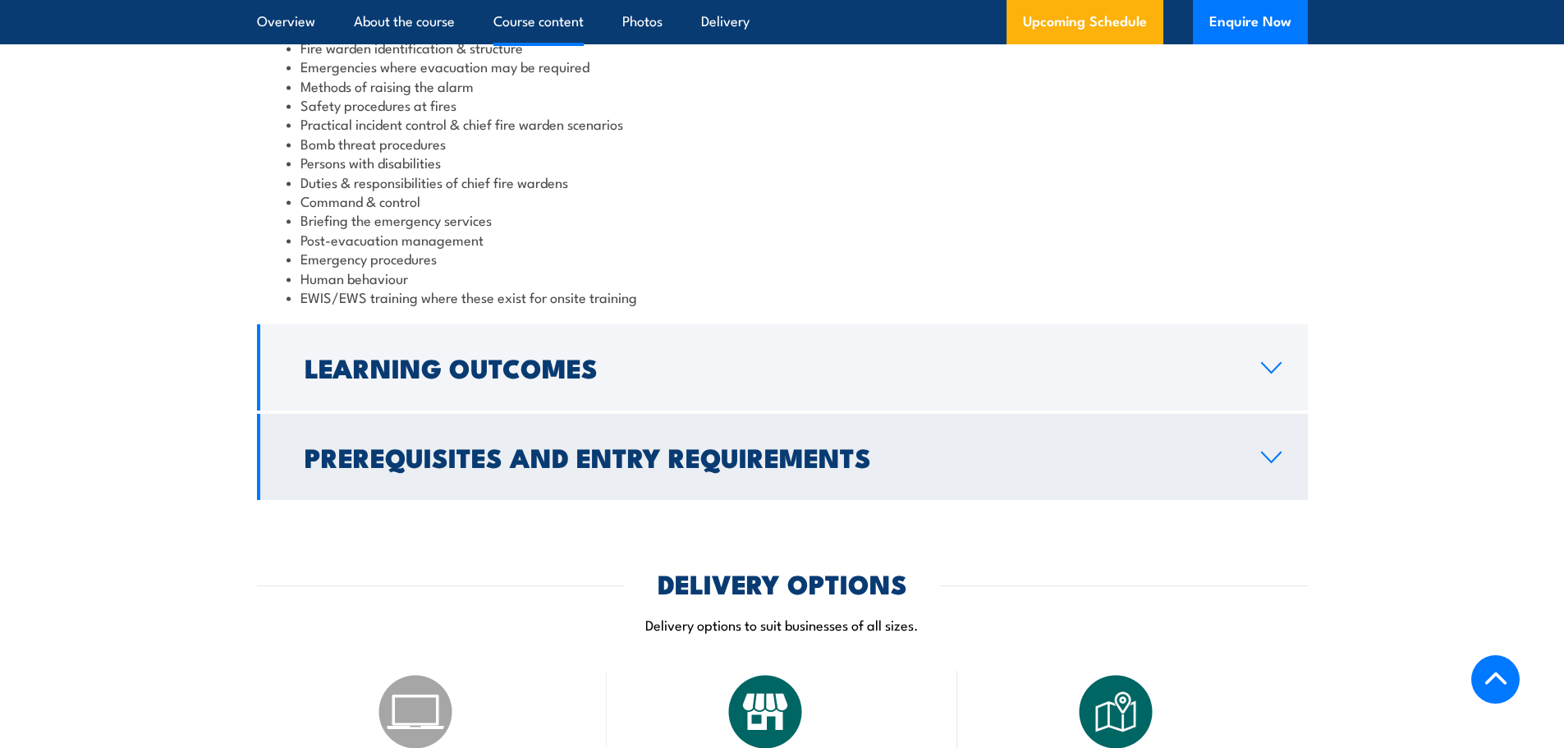
click at [394, 465] on h2 "Prerequisites and Entry Requirements" at bounding box center [770, 456] width 930 height 23
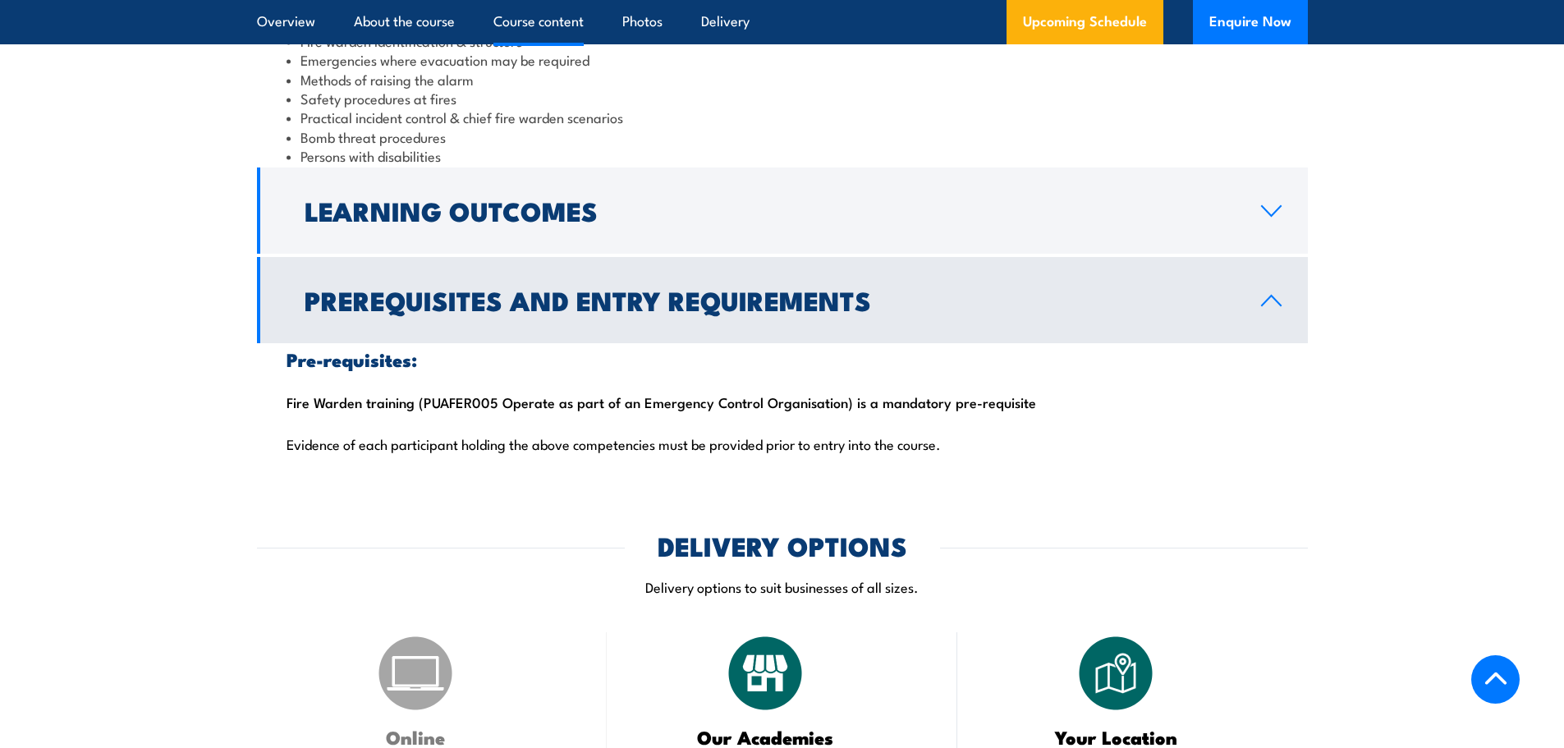
scroll to position [1693, 0]
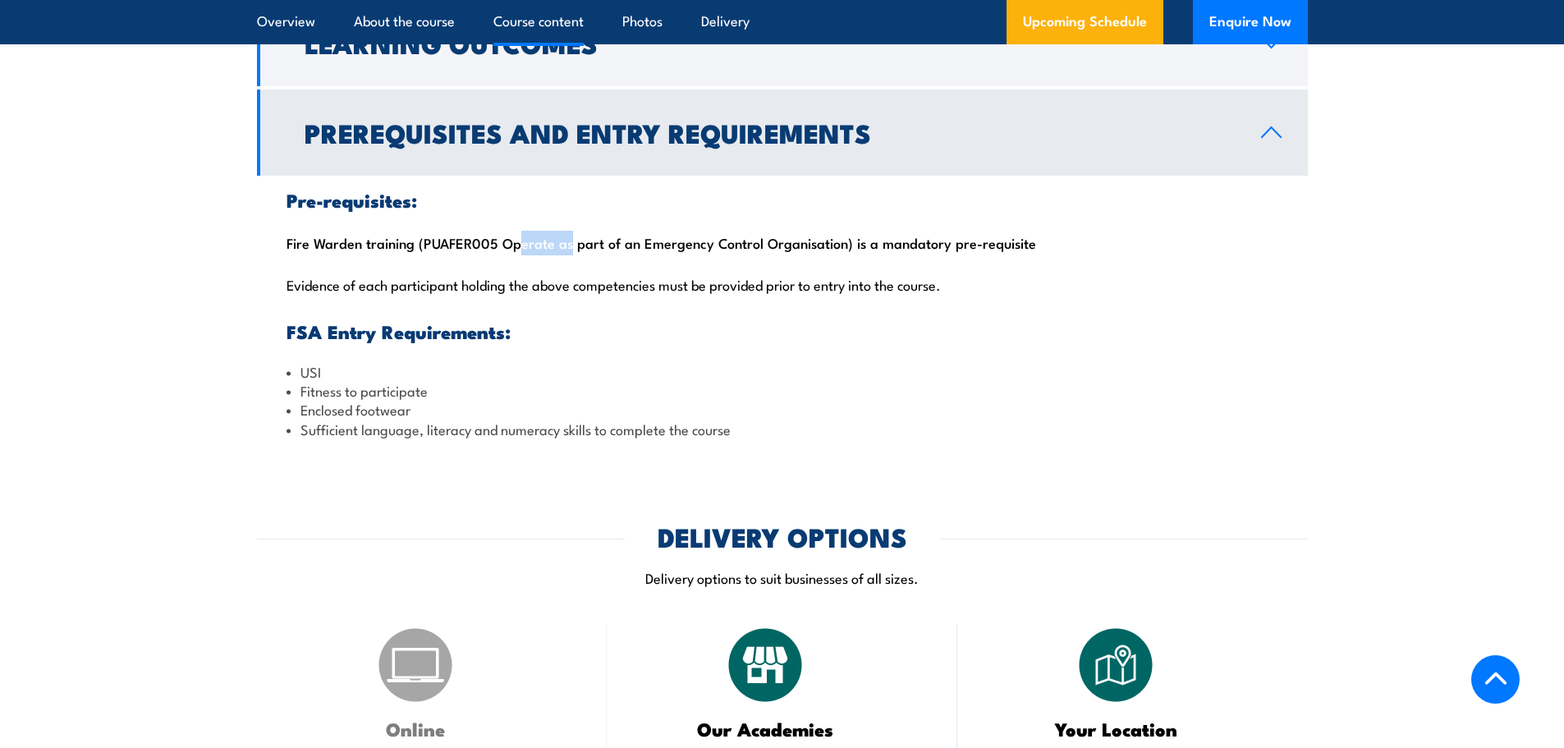
drag, startPoint x: 505, startPoint y: 244, endPoint x: 571, endPoint y: 244, distance: 66.5
click at [566, 244] on div "Pre-requisites: Fire Warden training (PUAFER005 Operate as part of an Emergency…" at bounding box center [782, 315] width 1051 height 278
drag, startPoint x: 643, startPoint y: 245, endPoint x: 810, endPoint y: 253, distance: 167.7
click at [810, 253] on div "Pre-requisites: Fire Warden training (PUAFER005 Operate as part of an Emergency…" at bounding box center [782, 315] width 1051 height 278
drag, startPoint x: 842, startPoint y: 246, endPoint x: 646, endPoint y: 244, distance: 196.2
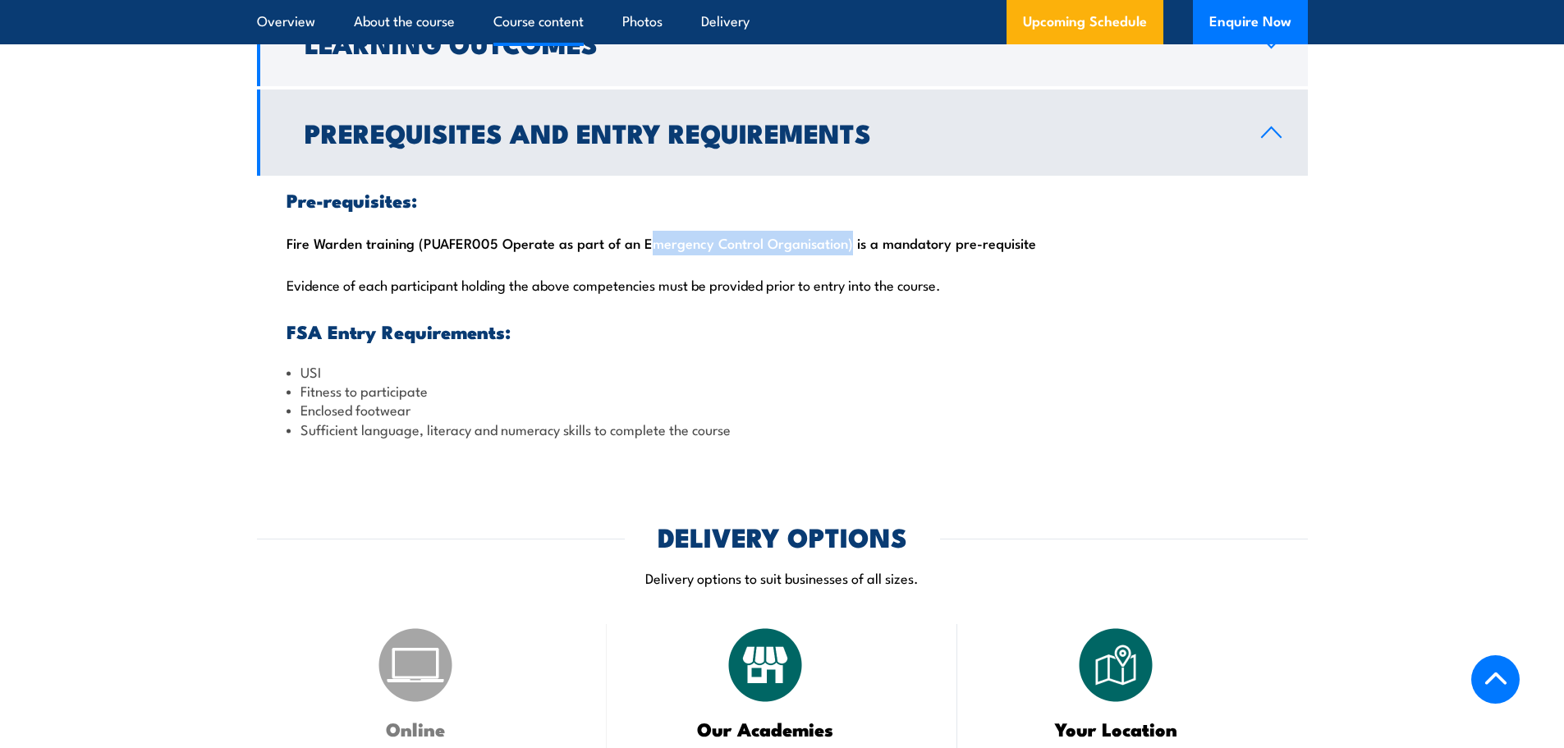
click at [639, 238] on div "Pre-requisites: Fire Warden training (PUAFER005 Operate as part of an Emergency…" at bounding box center [782, 315] width 1051 height 278
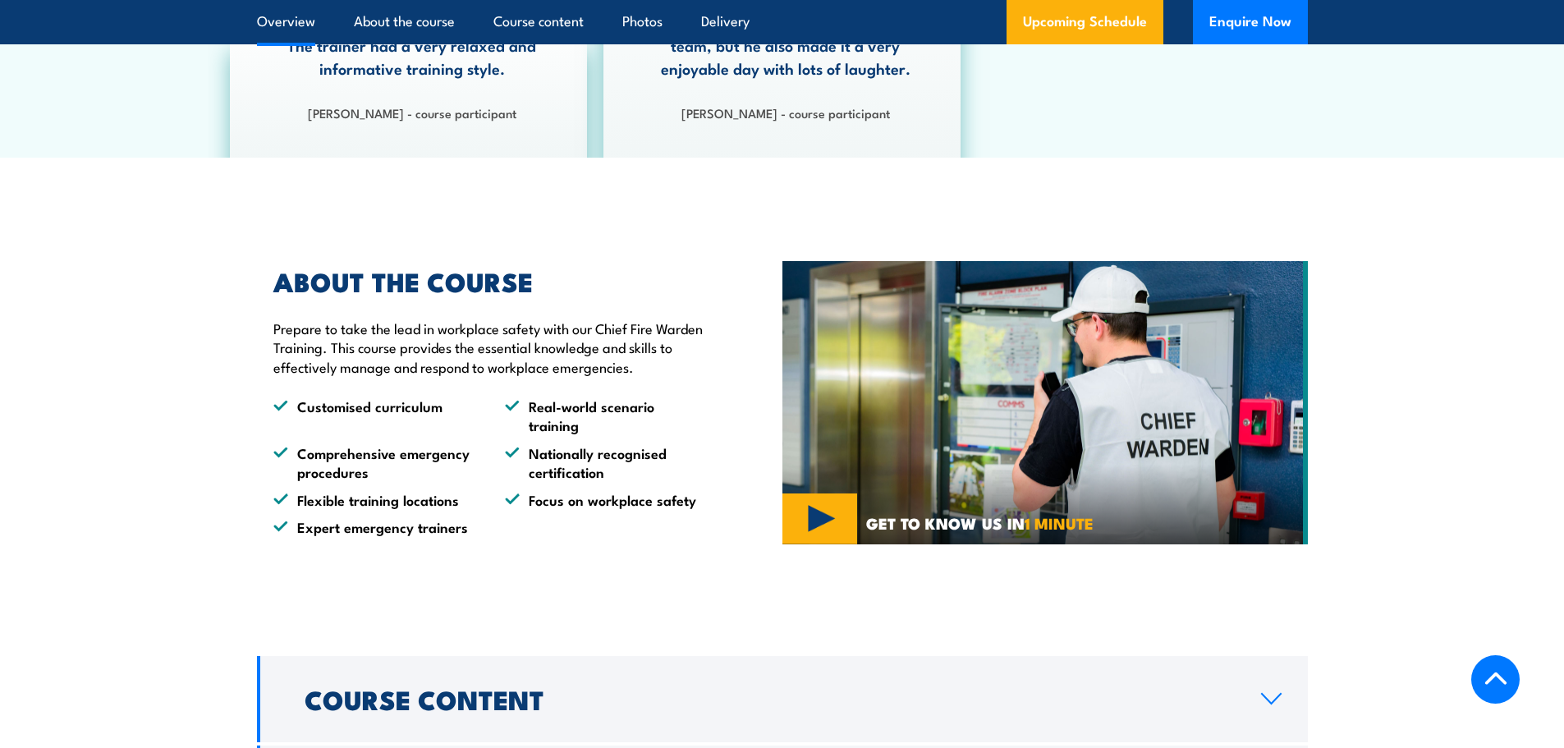
scroll to position [1231, 0]
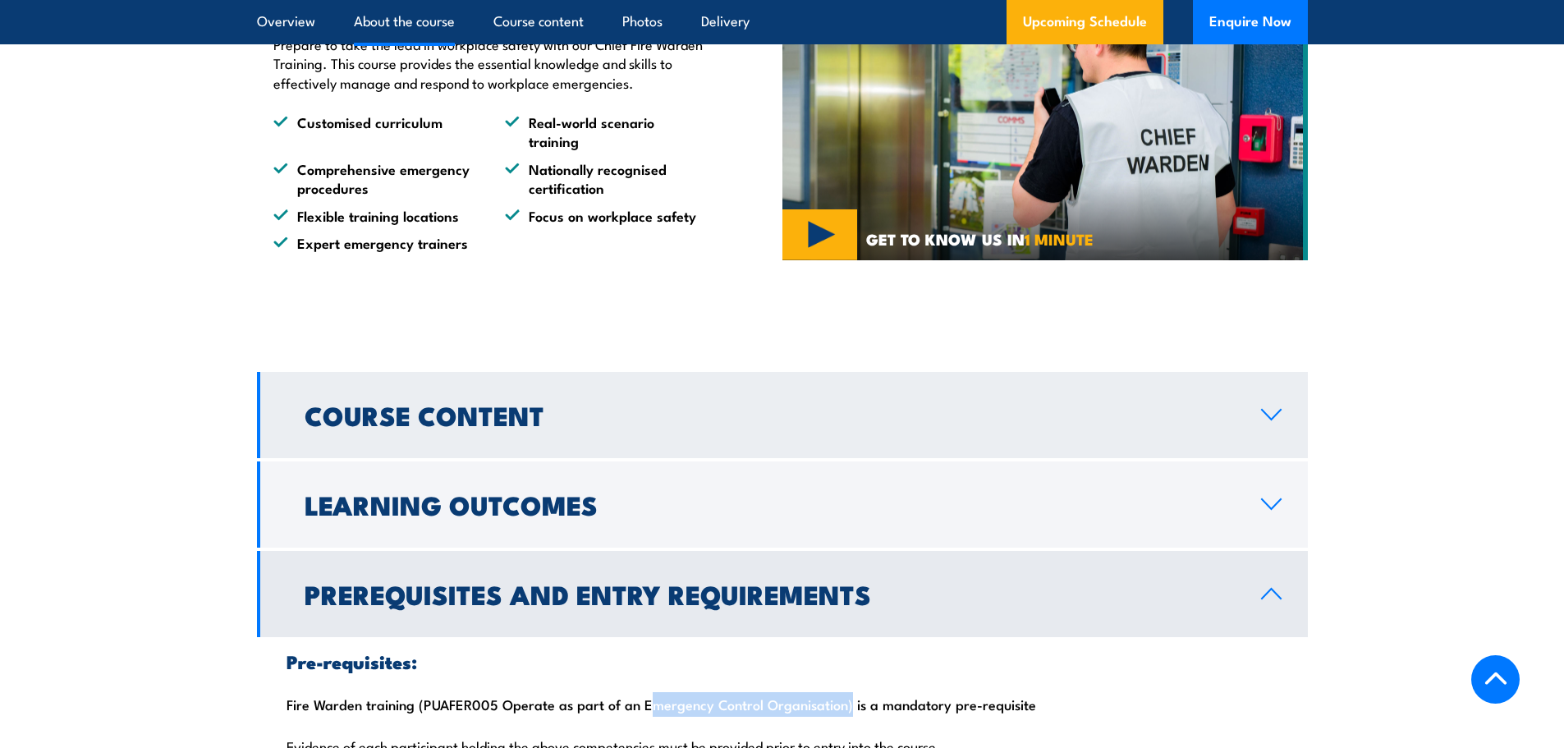
click at [508, 404] on h2 "Course Content" at bounding box center [770, 414] width 930 height 23
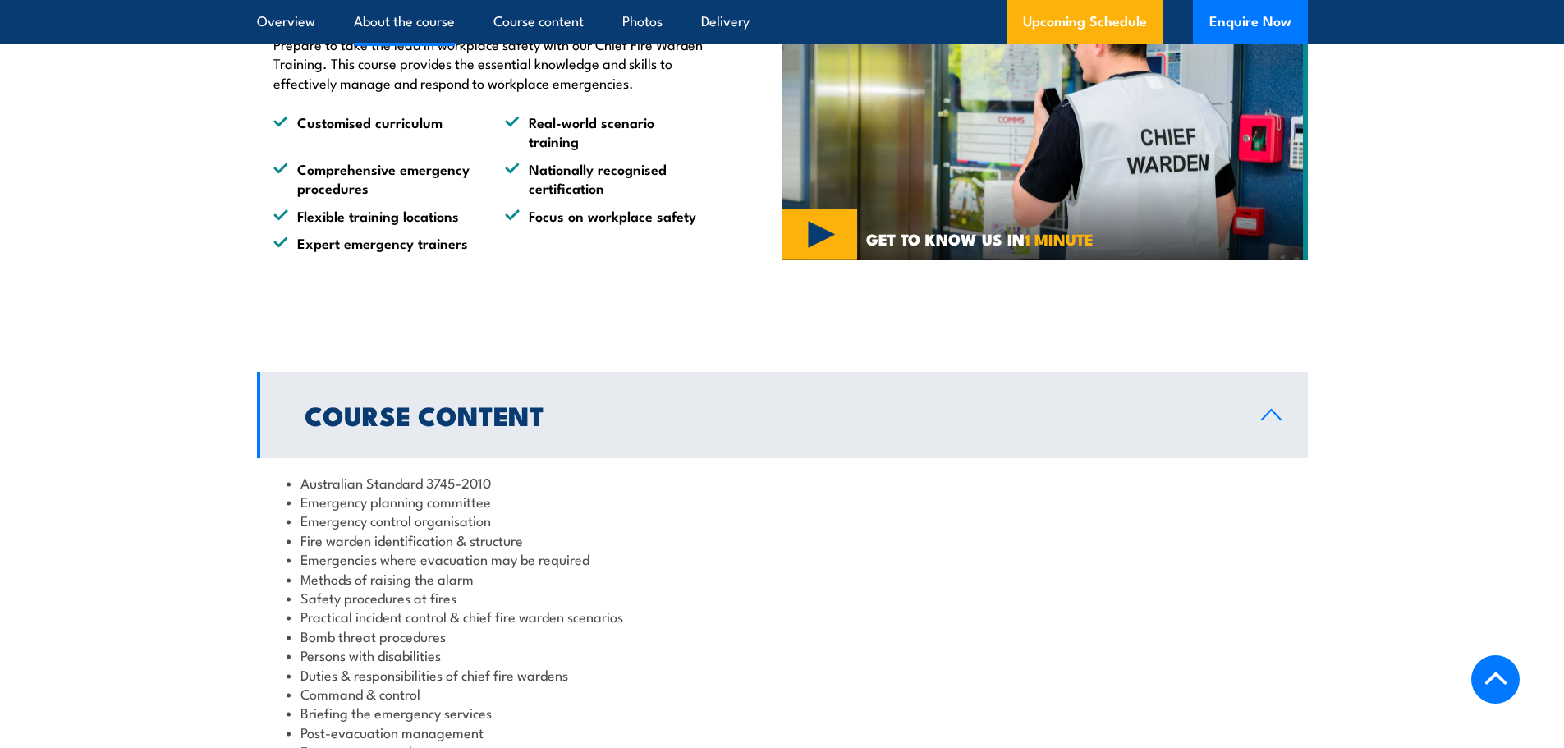
click at [449, 403] on h2 "Course Content" at bounding box center [770, 414] width 930 height 23
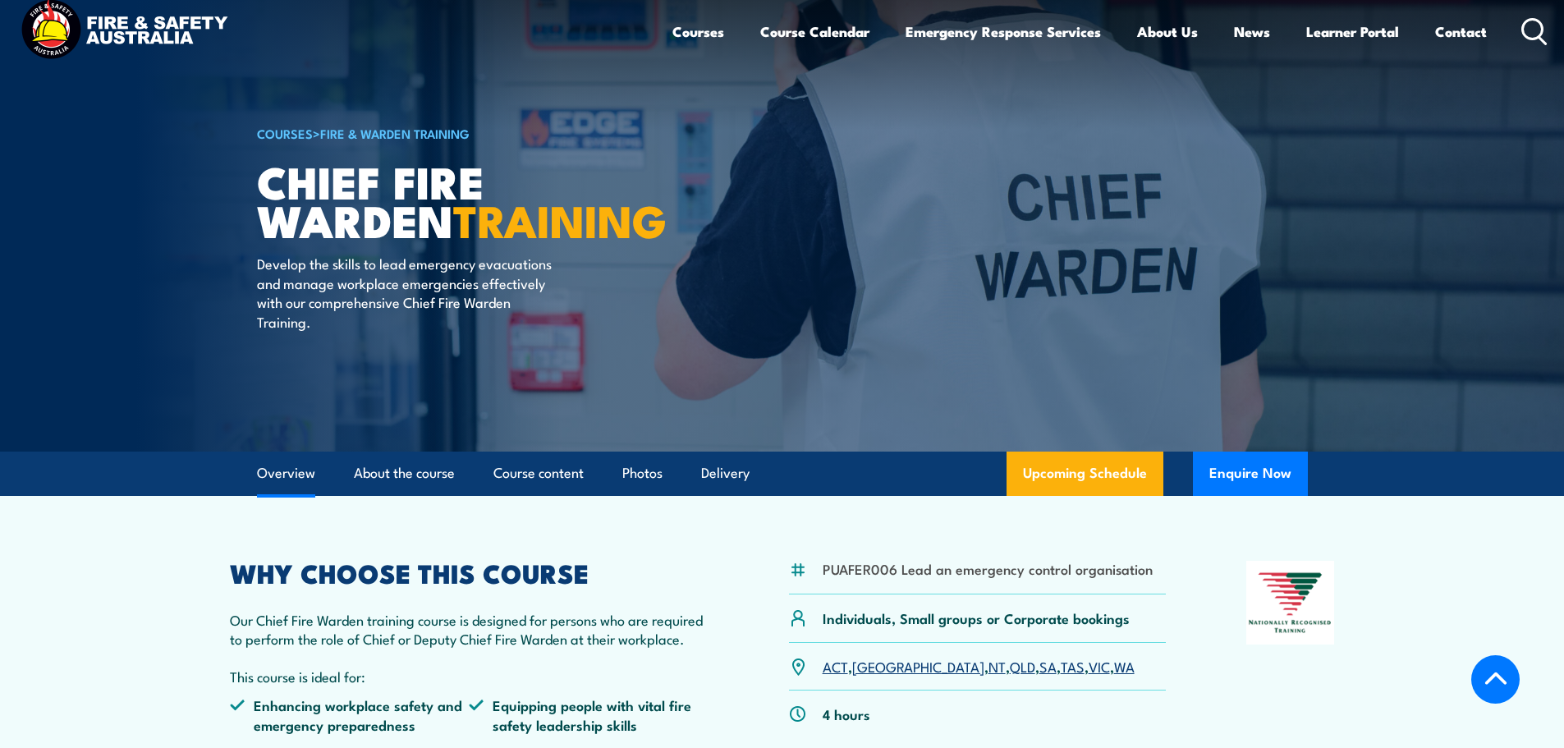
scroll to position [0, 0]
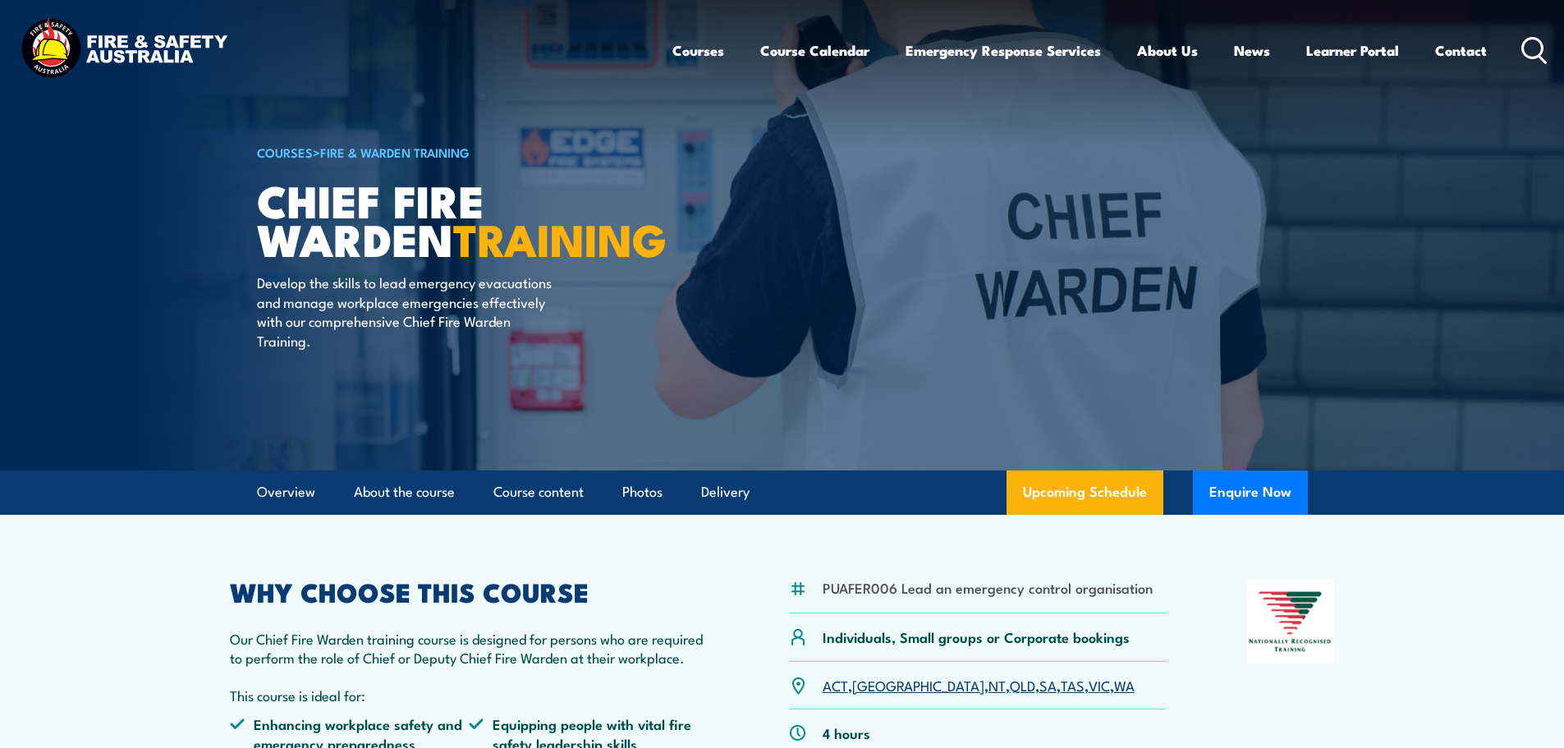
click at [1533, 43] on icon at bounding box center [1534, 50] width 26 height 27
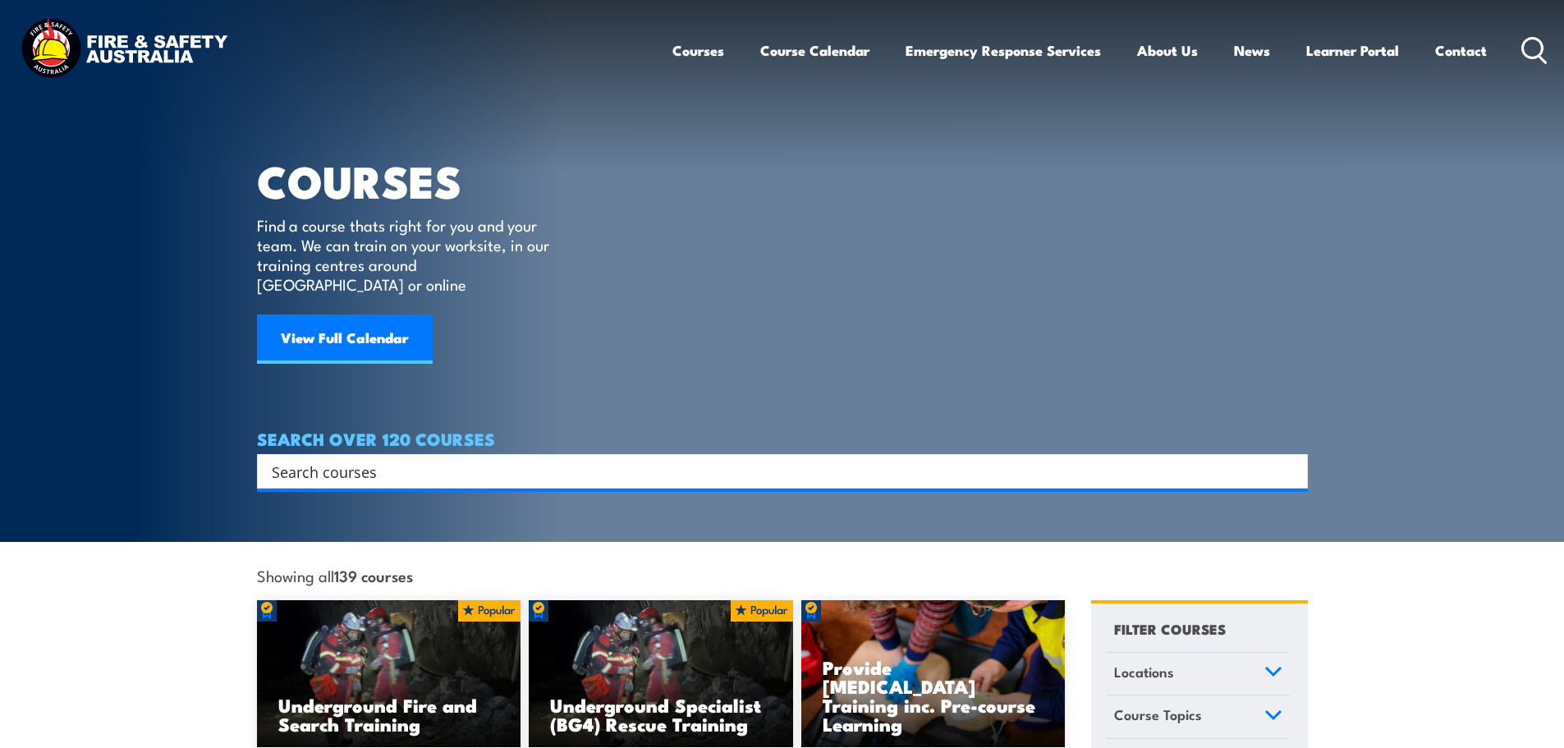
click at [281, 459] on input "Search input" at bounding box center [772, 471] width 1000 height 25
paste input "Conduct Fire Team Operations"
type input "Conduct Fire Team Operations"
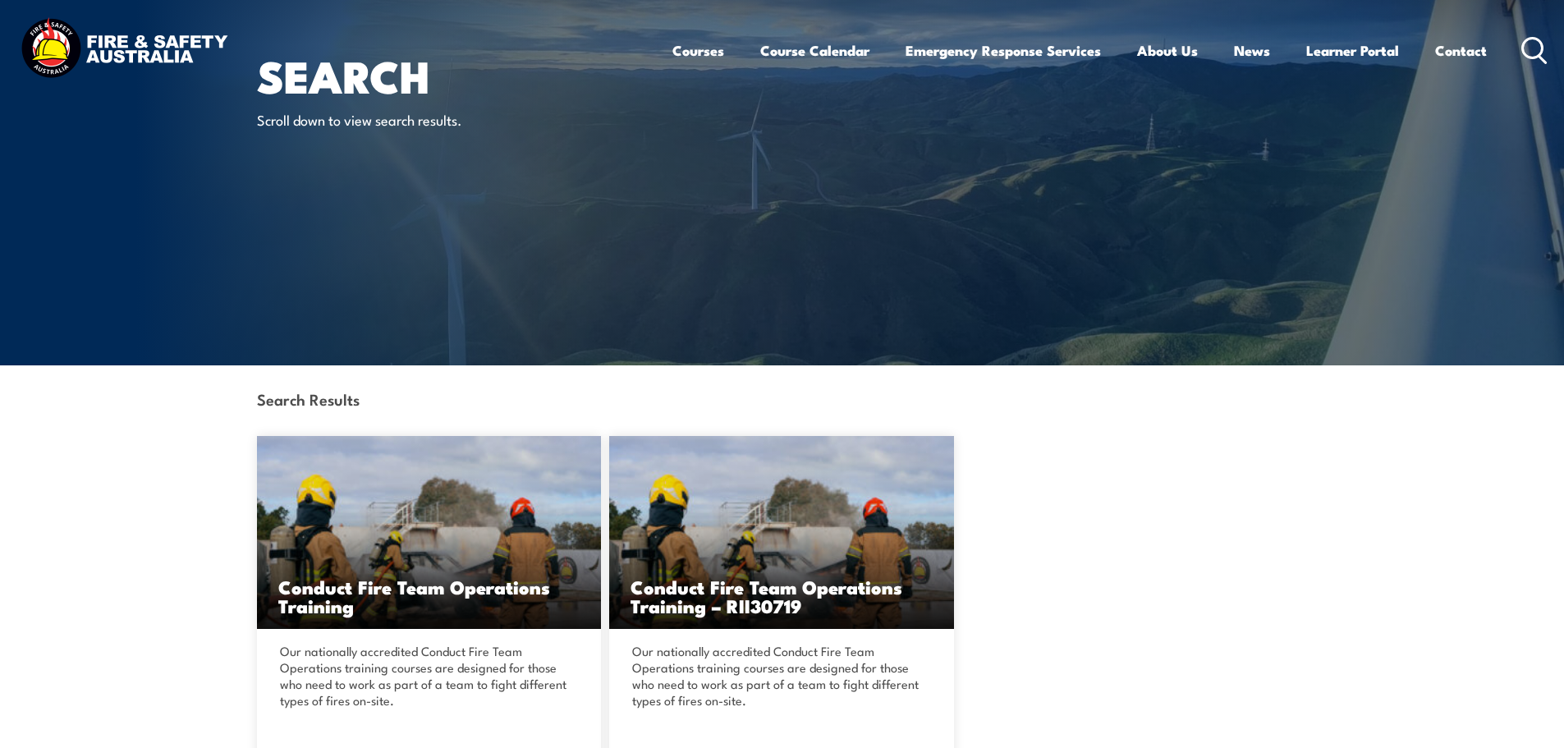
scroll to position [246, 0]
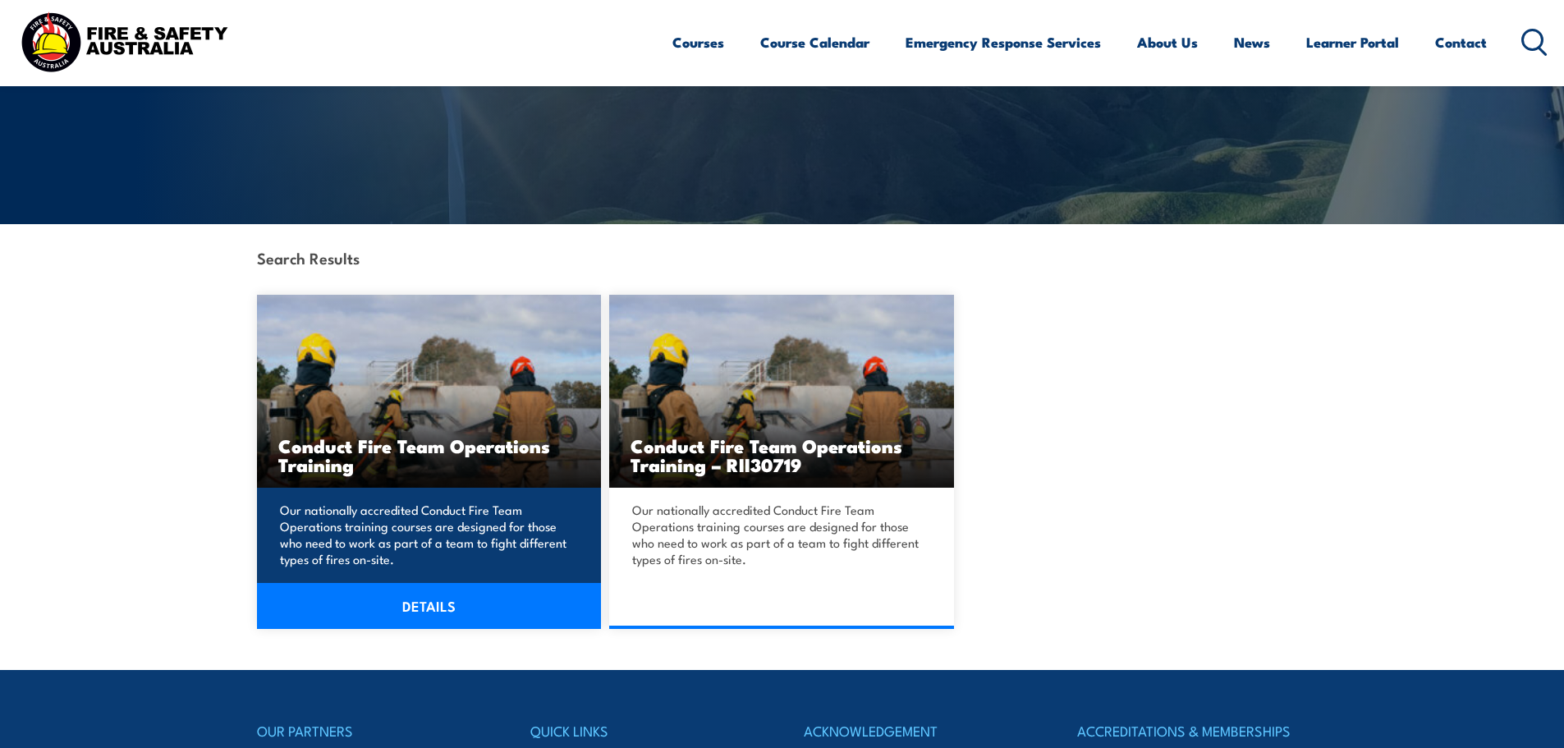
click at [409, 604] on link "DETAILS" at bounding box center [429, 606] width 345 height 46
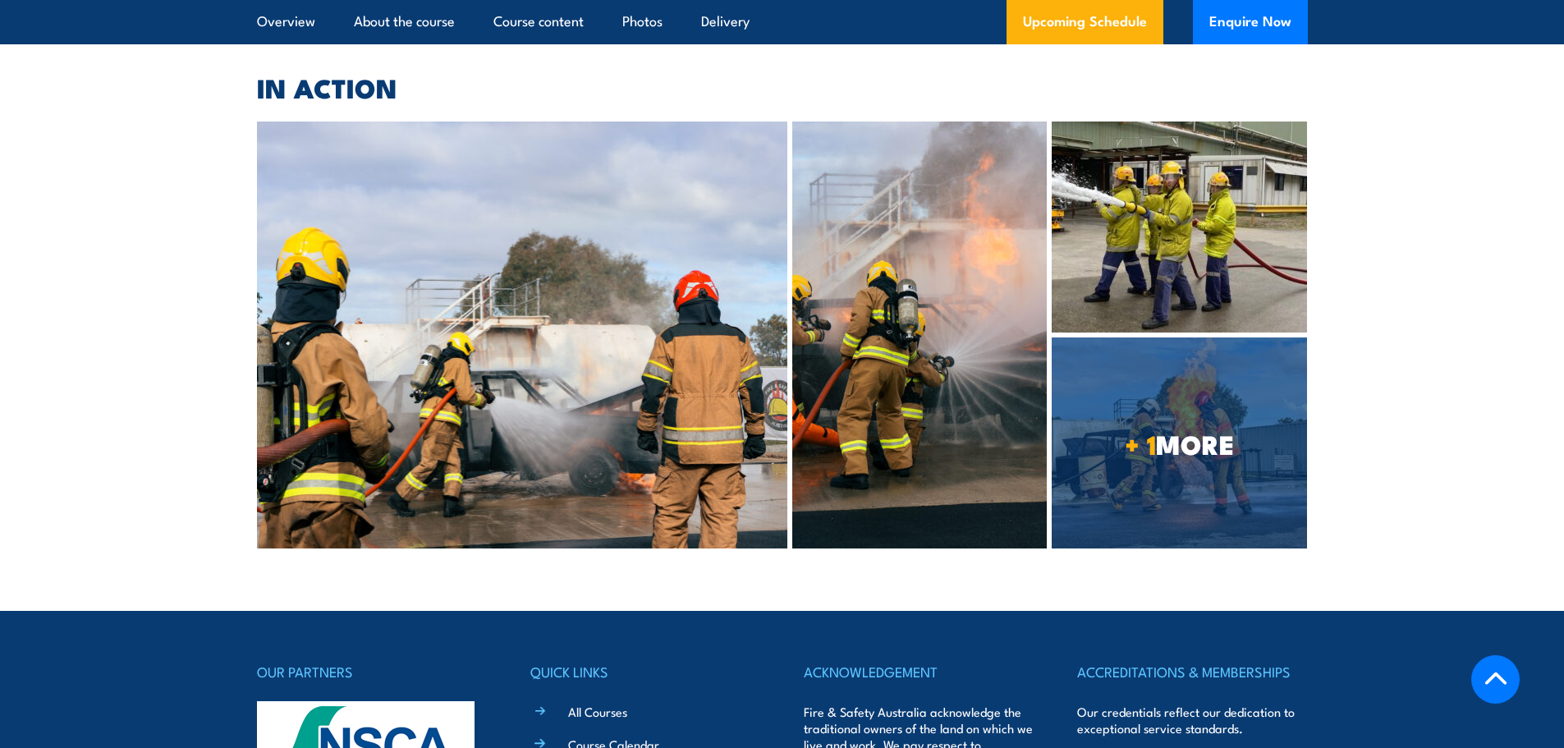
scroll to position [3201, 0]
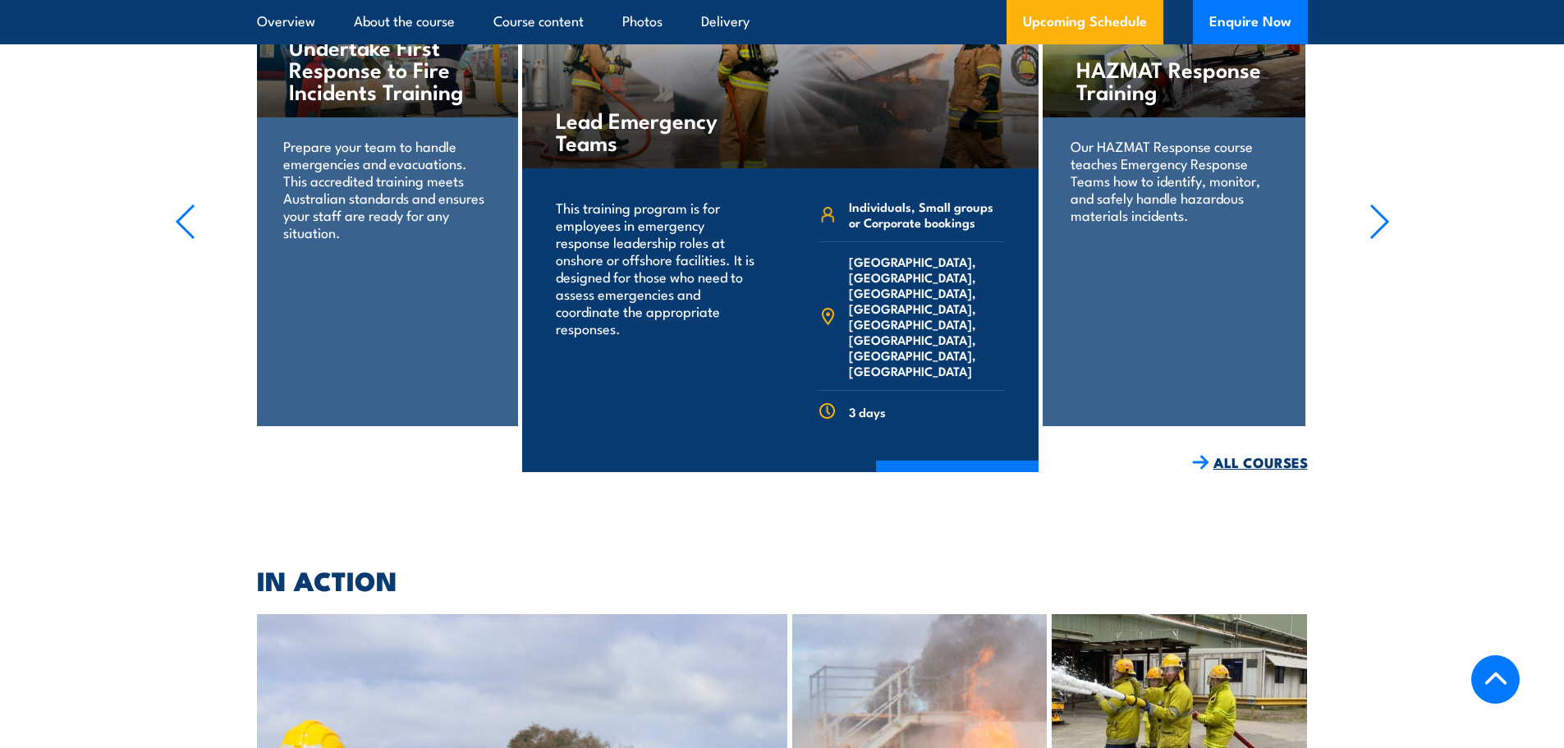
click at [1260, 458] on link "ALL COURSES" at bounding box center [1250, 462] width 116 height 19
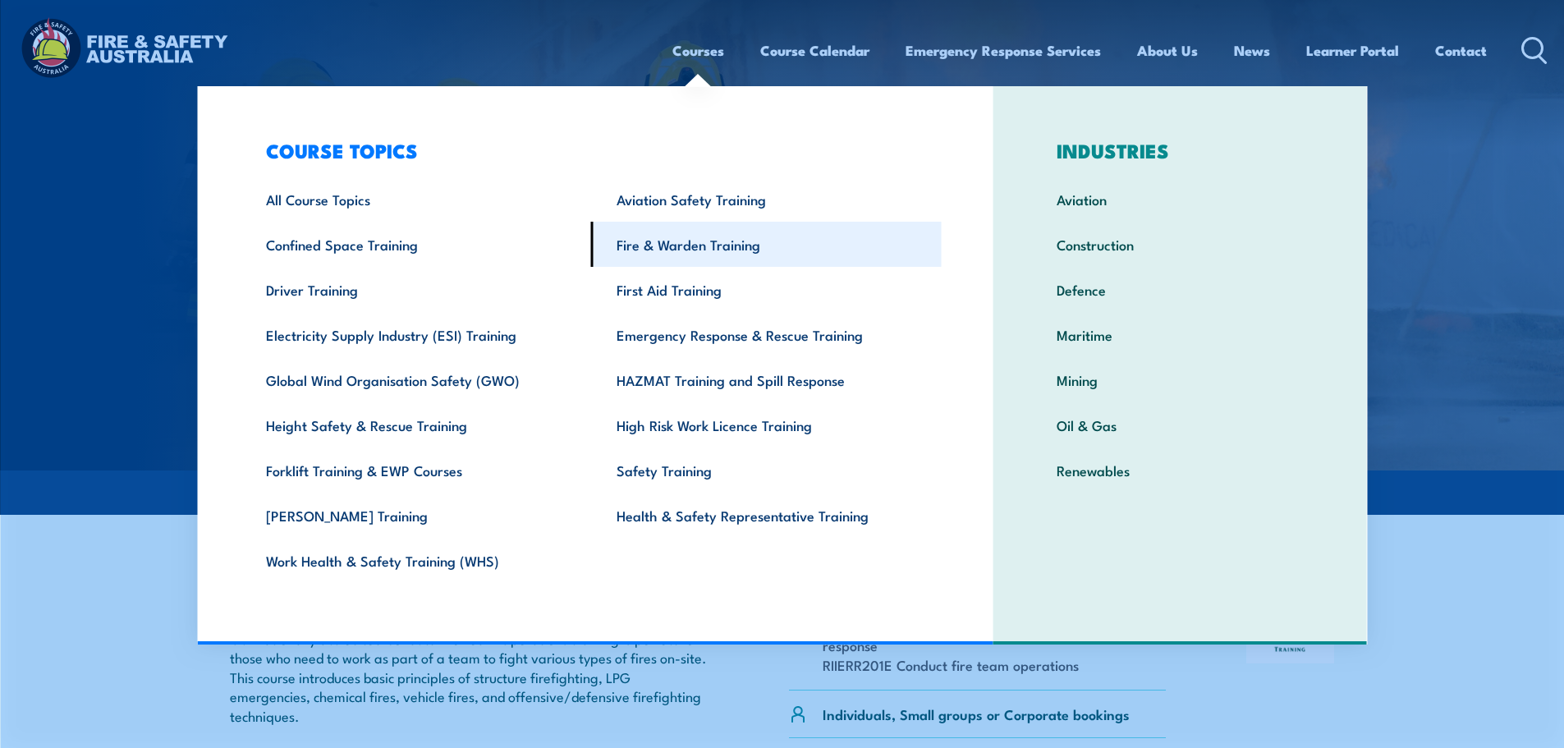
click at [676, 245] on link "Fire & Warden Training" at bounding box center [766, 244] width 351 height 45
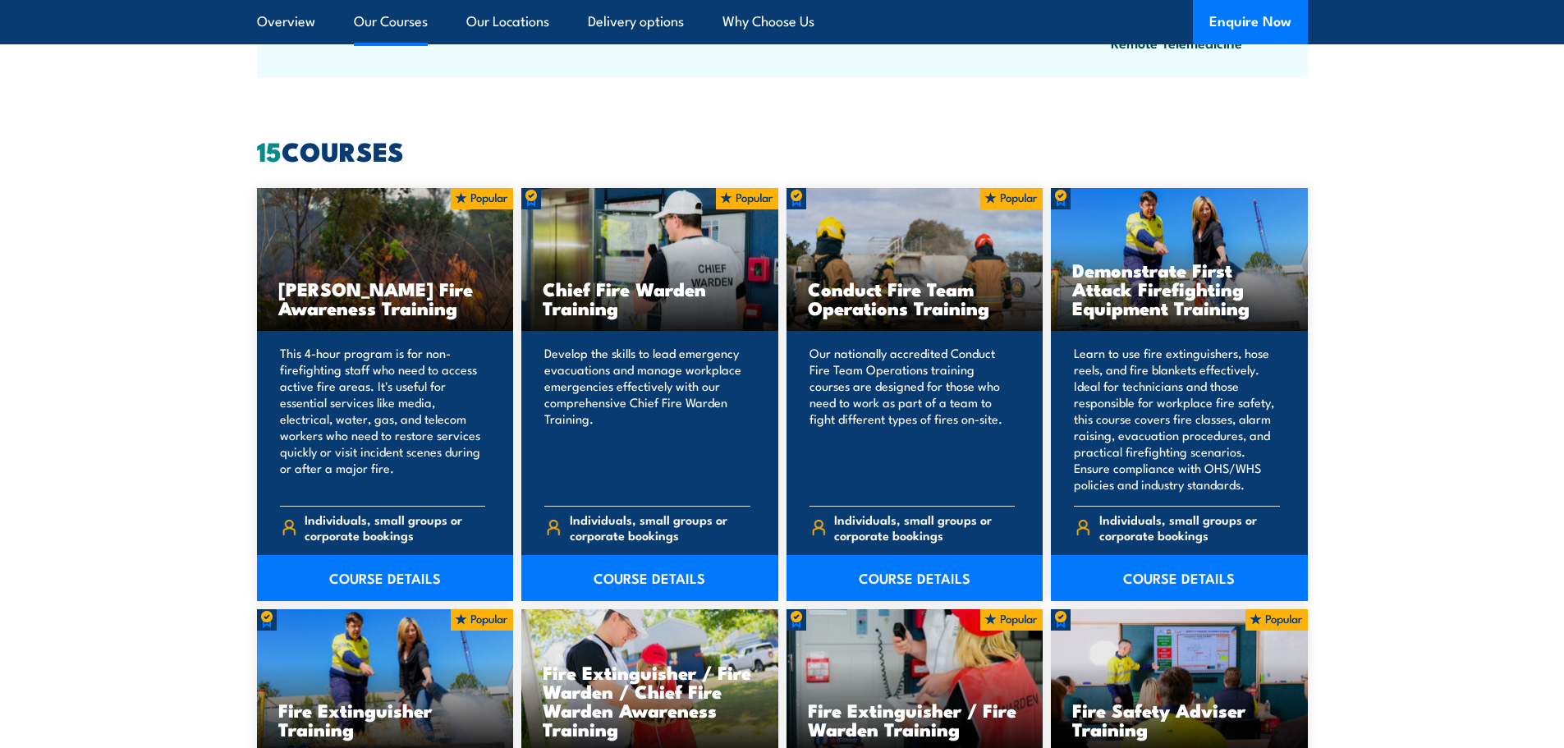
scroll to position [1231, 0]
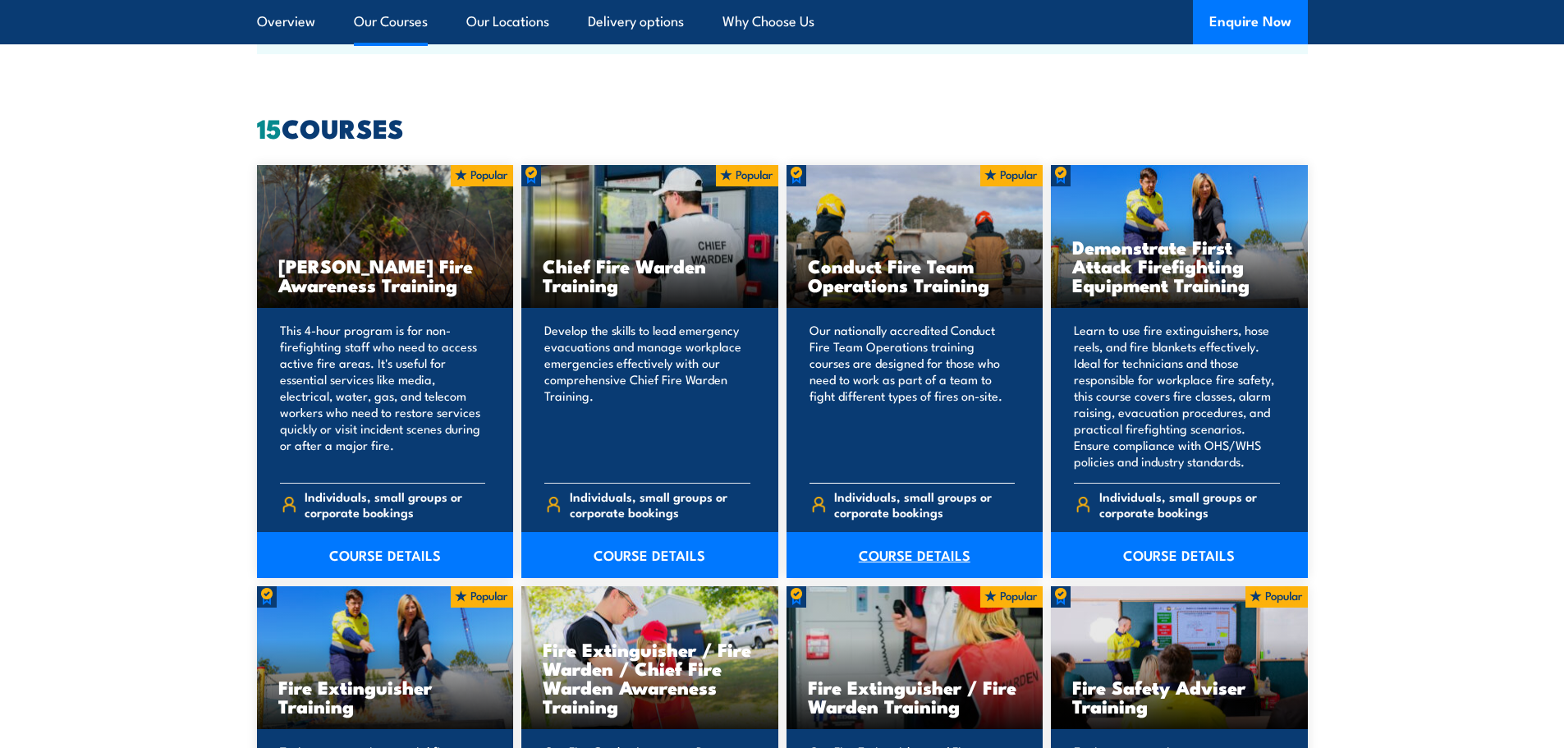
click at [902, 548] on link "COURSE DETAILS" at bounding box center [914, 555] width 257 height 46
